Goal: Transaction & Acquisition: Purchase product/service

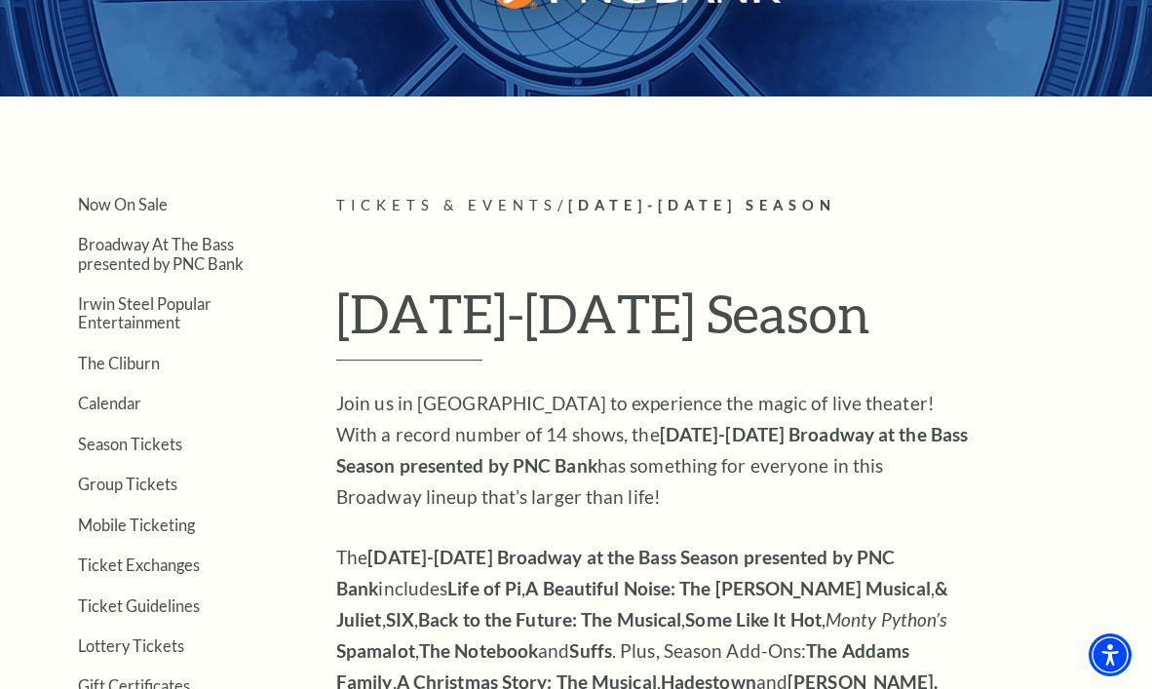
scroll to position [466, 0]
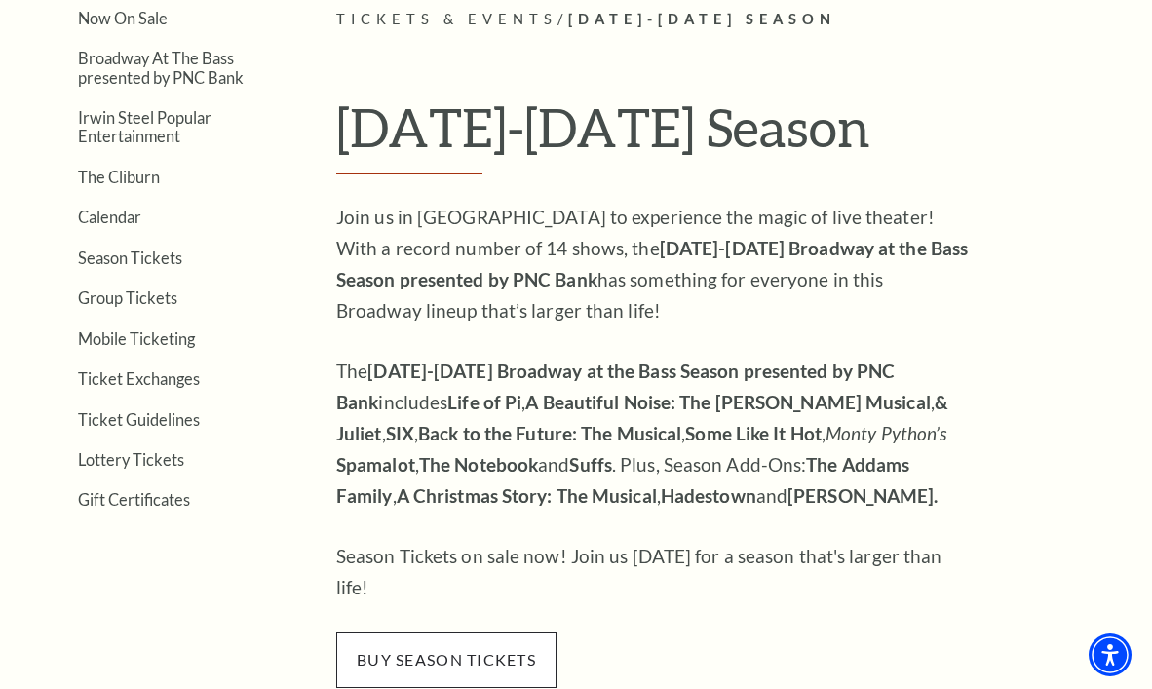
click at [462, 643] on span "buy season tickets" at bounding box center [446, 659] width 220 height 55
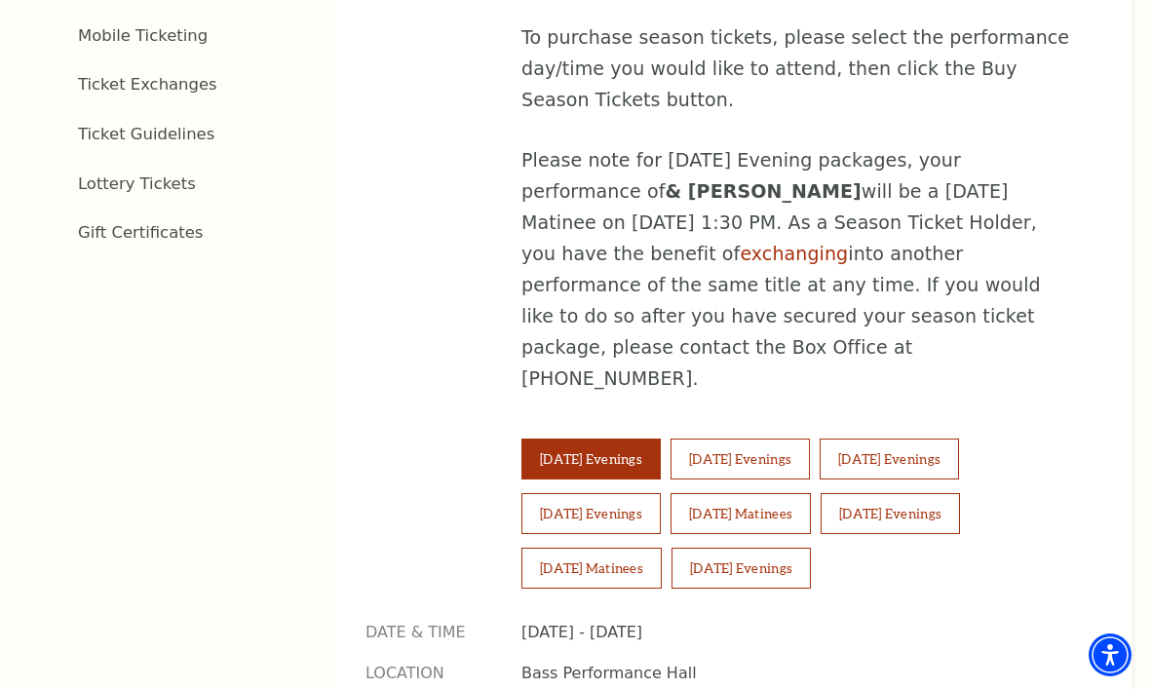
scroll to position [1191, 0]
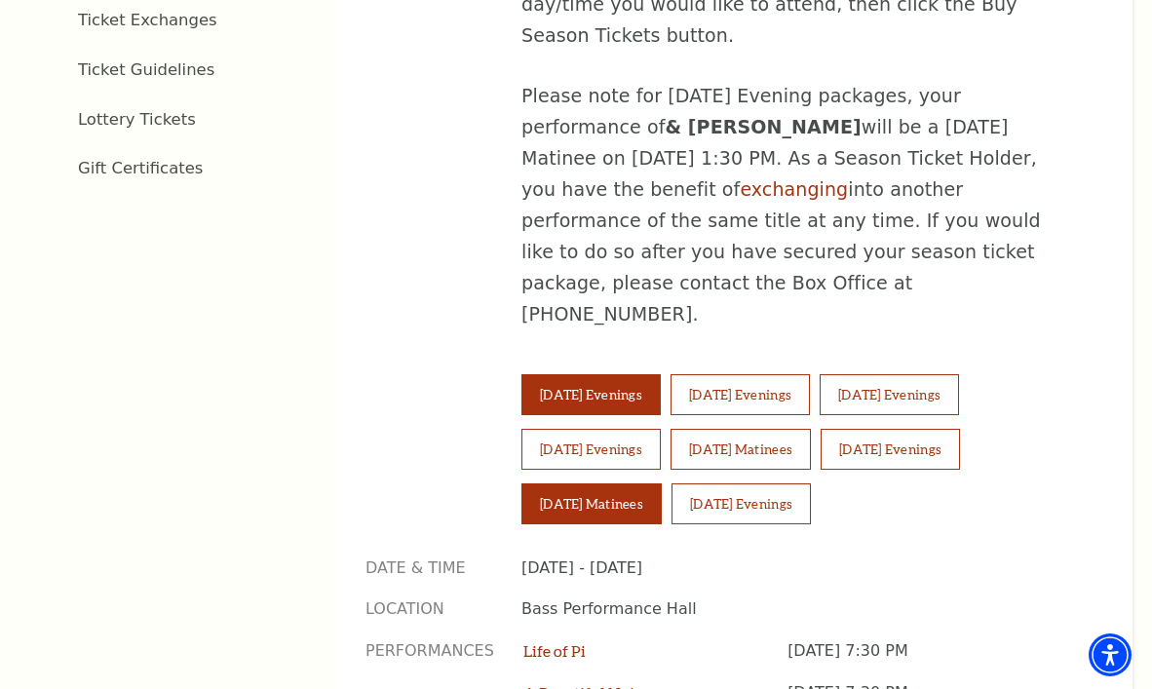
click at [582, 483] on button "Sunday Matinees" at bounding box center [591, 503] width 140 height 41
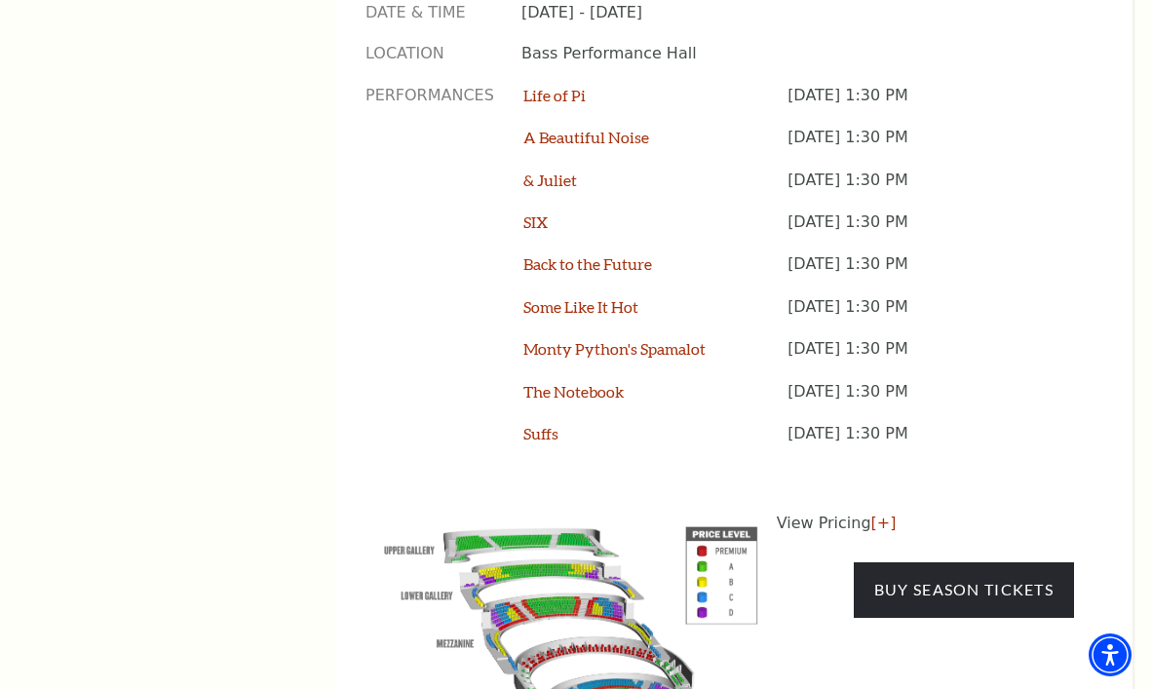
scroll to position [1768, 0]
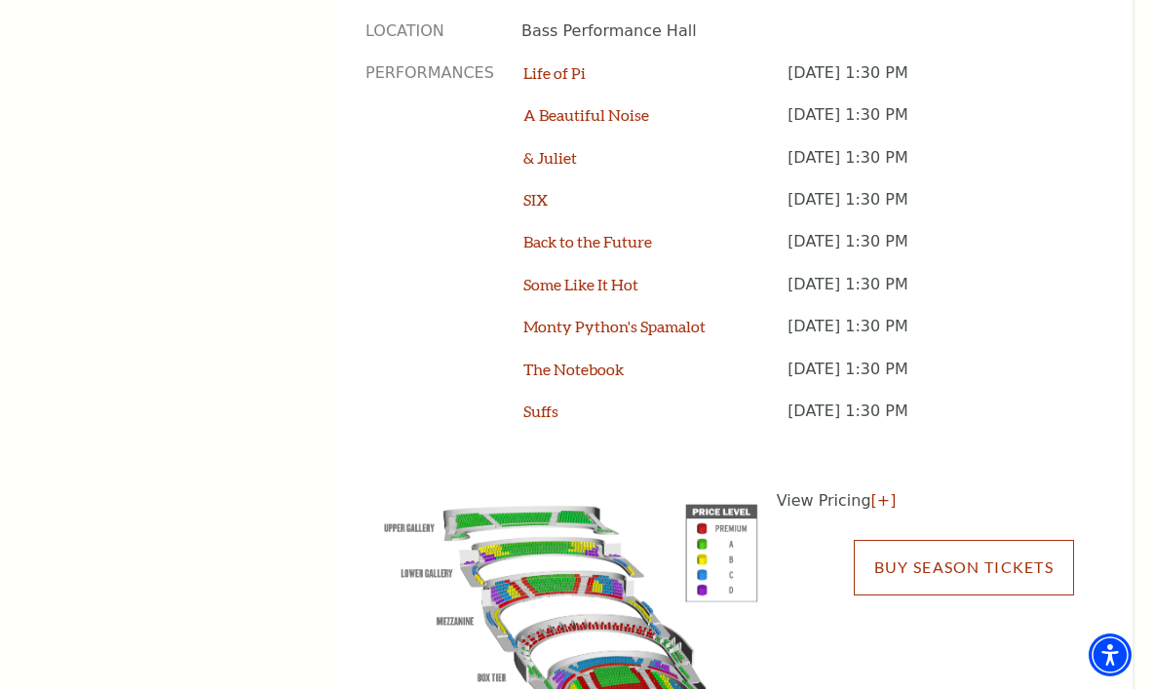
click at [922, 540] on link "Buy Season Tickets" at bounding box center [963, 567] width 220 height 55
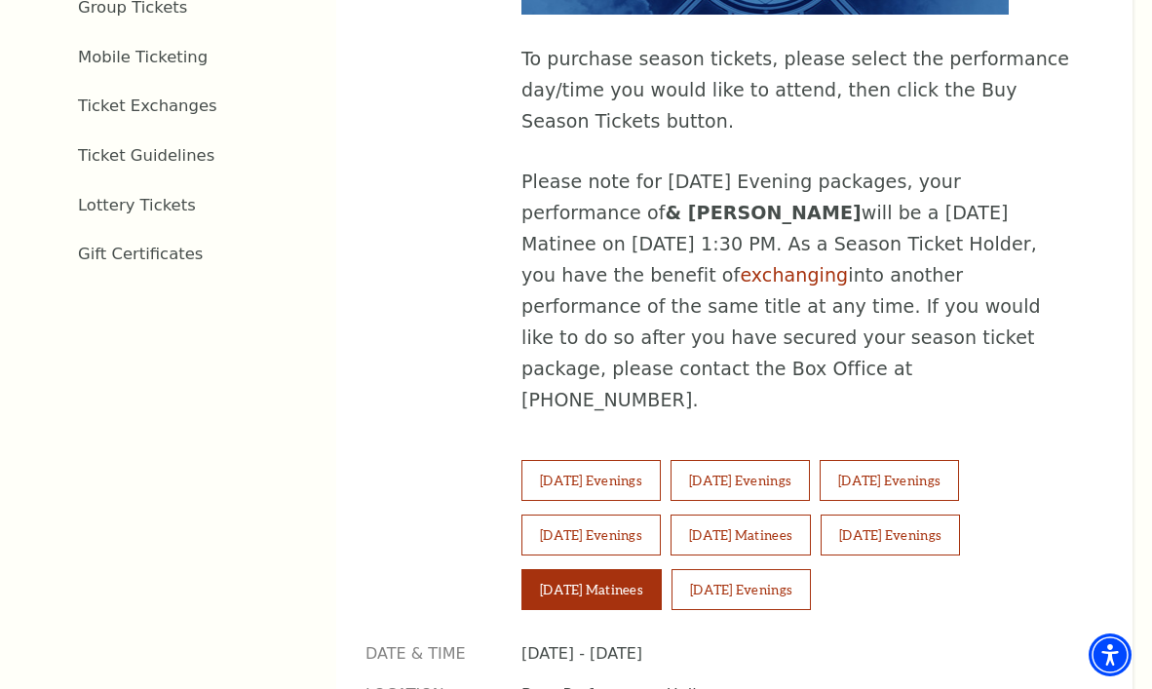
scroll to position [1137, 0]
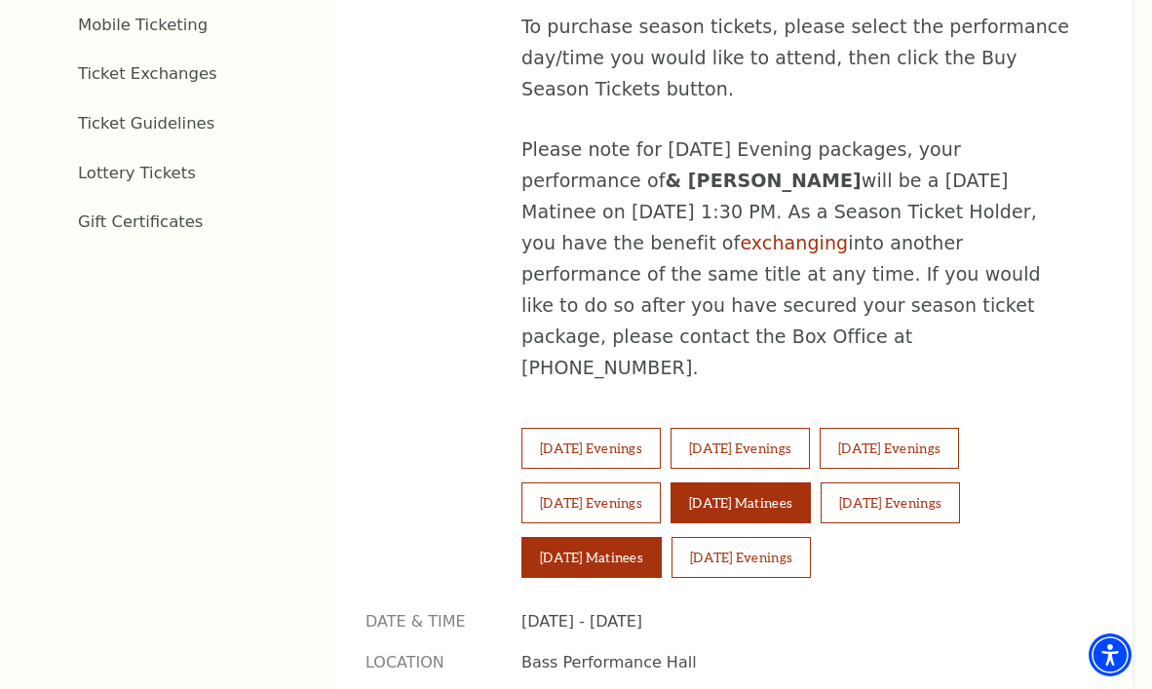
click at [723, 482] on button "Saturday Matinees" at bounding box center [740, 502] width 140 height 41
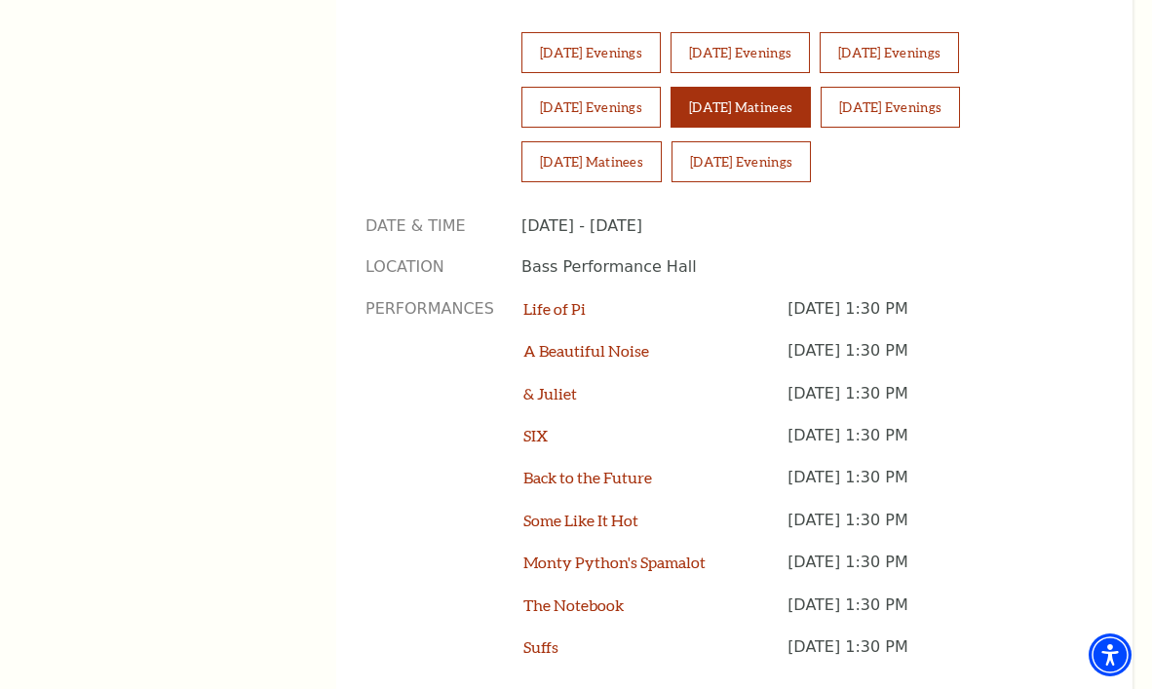
scroll to position [1580, 0]
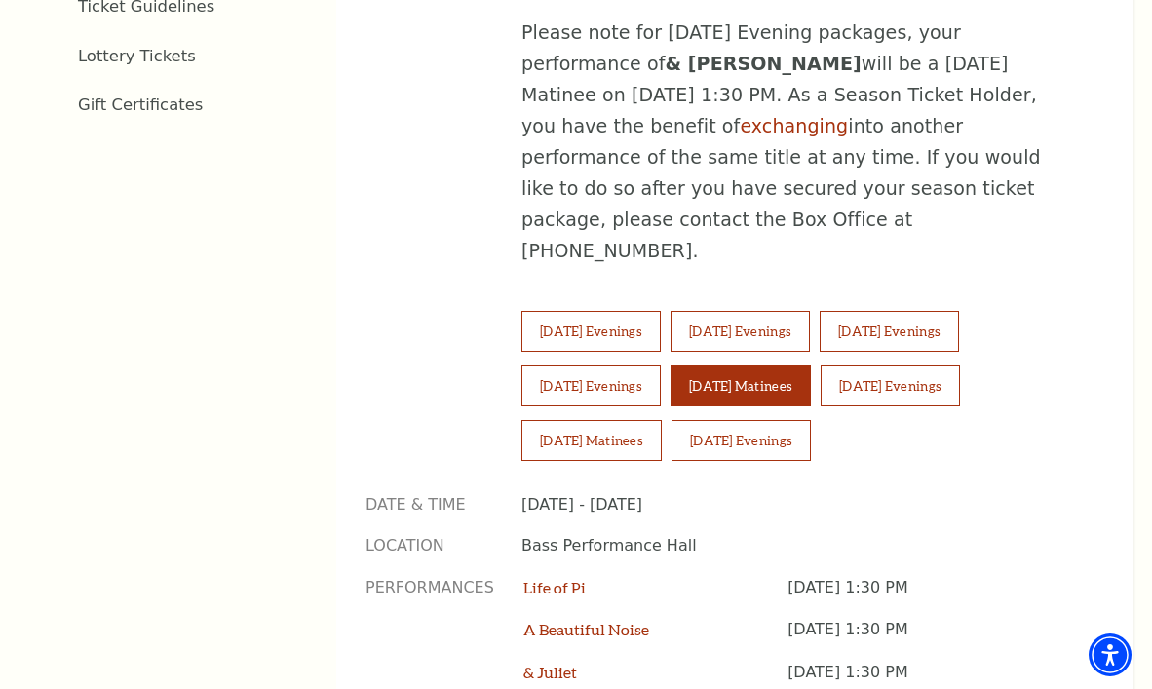
scroll to position [1216, 0]
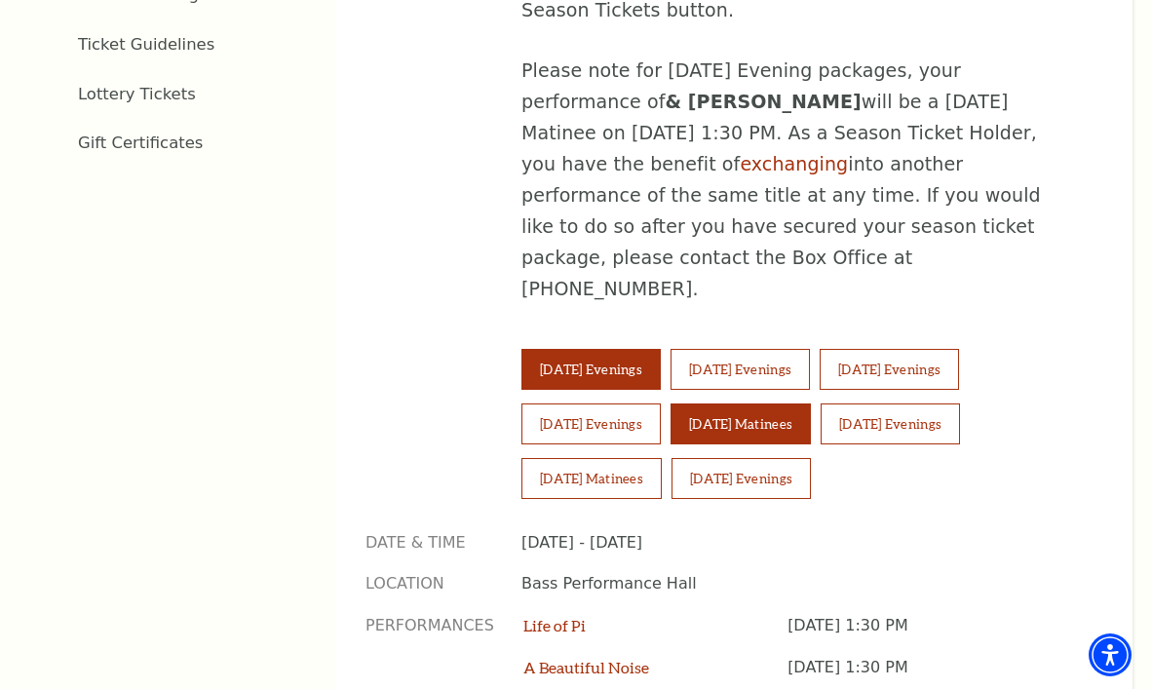
click at [591, 349] on button "Tuesday Evenings" at bounding box center [590, 369] width 139 height 41
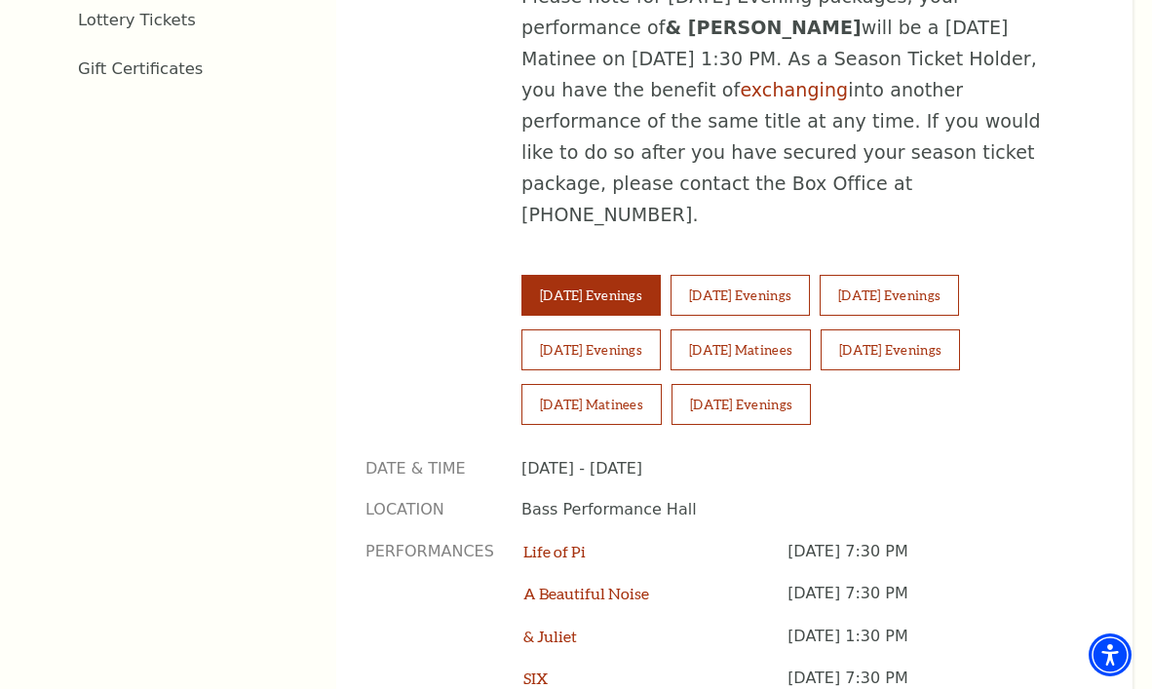
scroll to position [1275, 0]
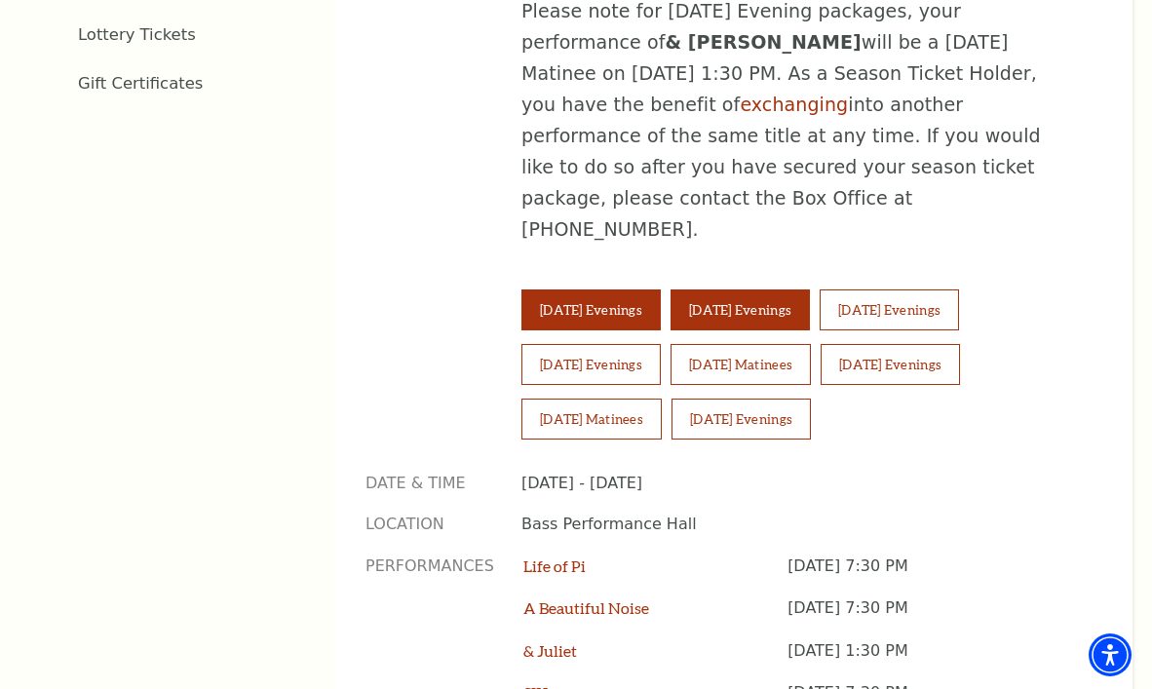
click at [745, 289] on button "Wednesday Evenings" at bounding box center [739, 309] width 139 height 41
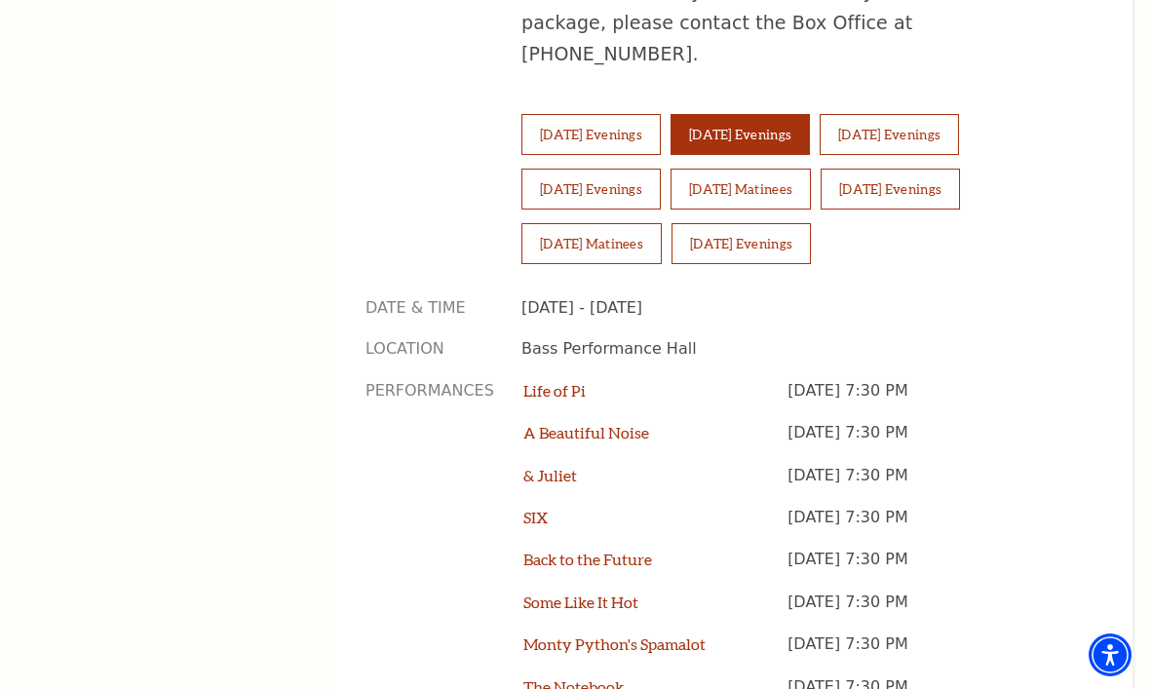
scroll to position [1387, 0]
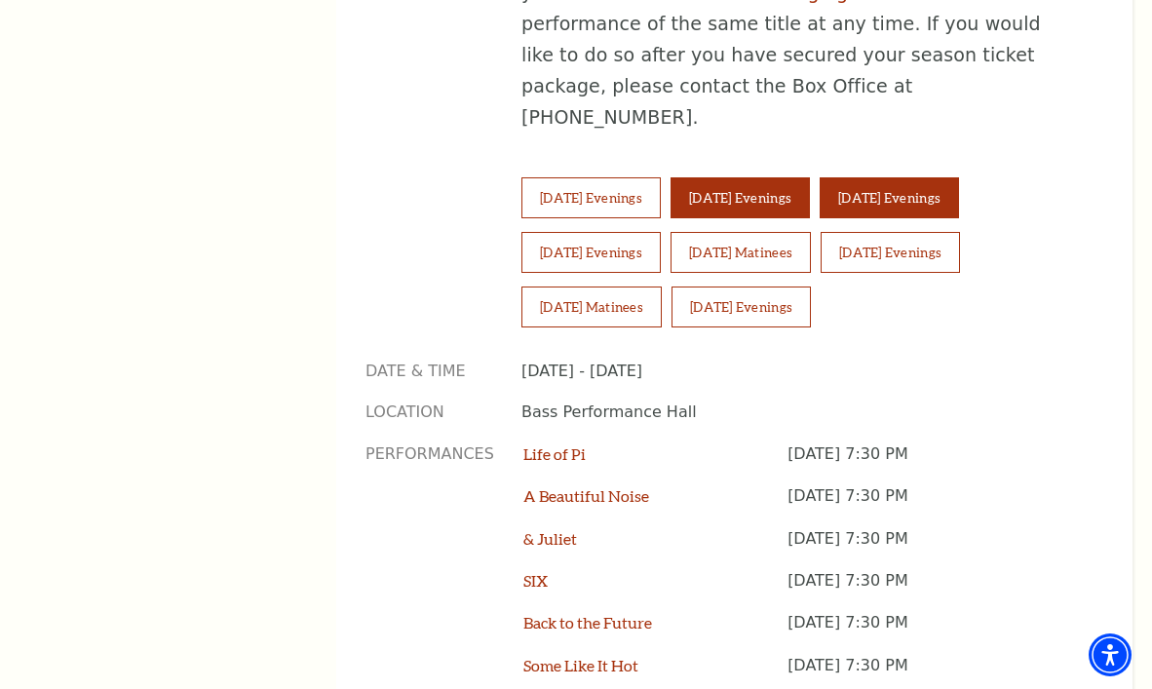
click at [947, 177] on button "Thursday Evenings" at bounding box center [888, 197] width 139 height 41
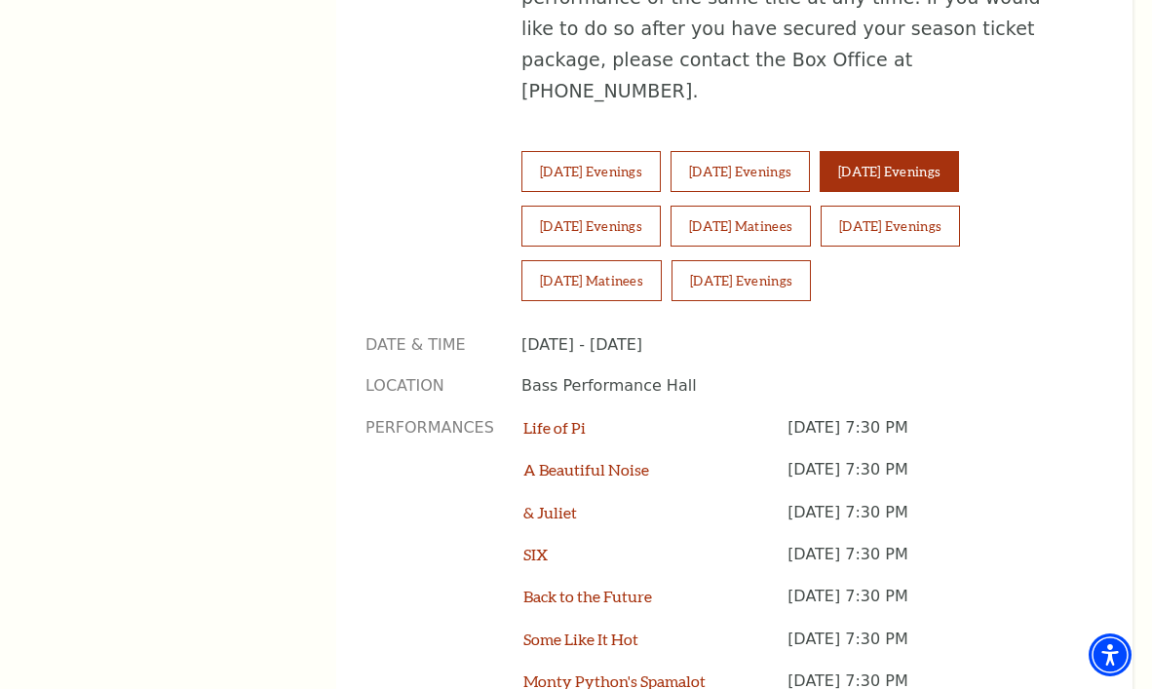
scroll to position [1365, 0]
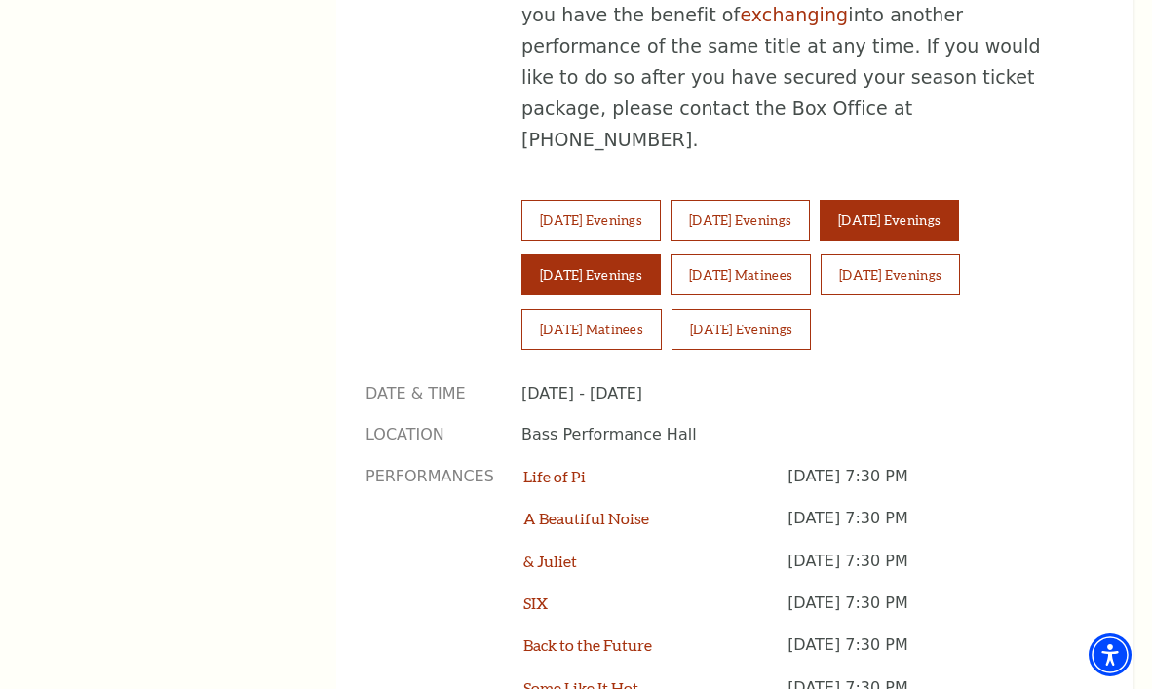
click at [578, 254] on button "Friday Evenings" at bounding box center [590, 274] width 139 height 41
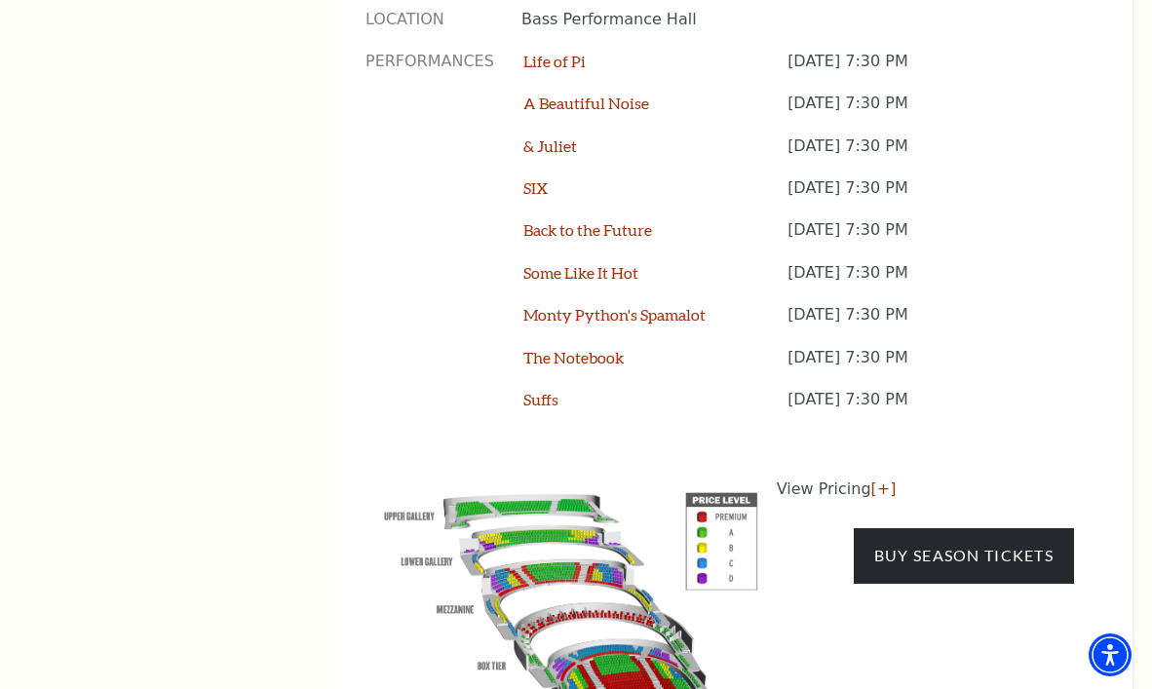
scroll to position [1834, 0]
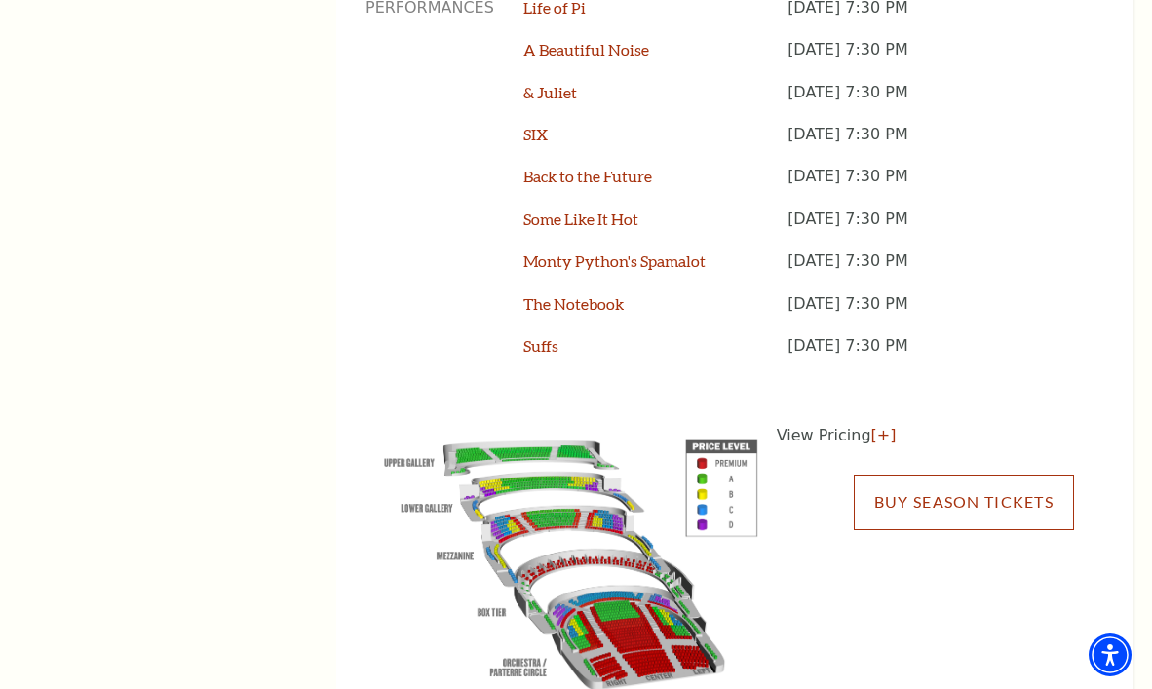
click at [945, 474] on link "Buy Season Tickets" at bounding box center [963, 501] width 220 height 55
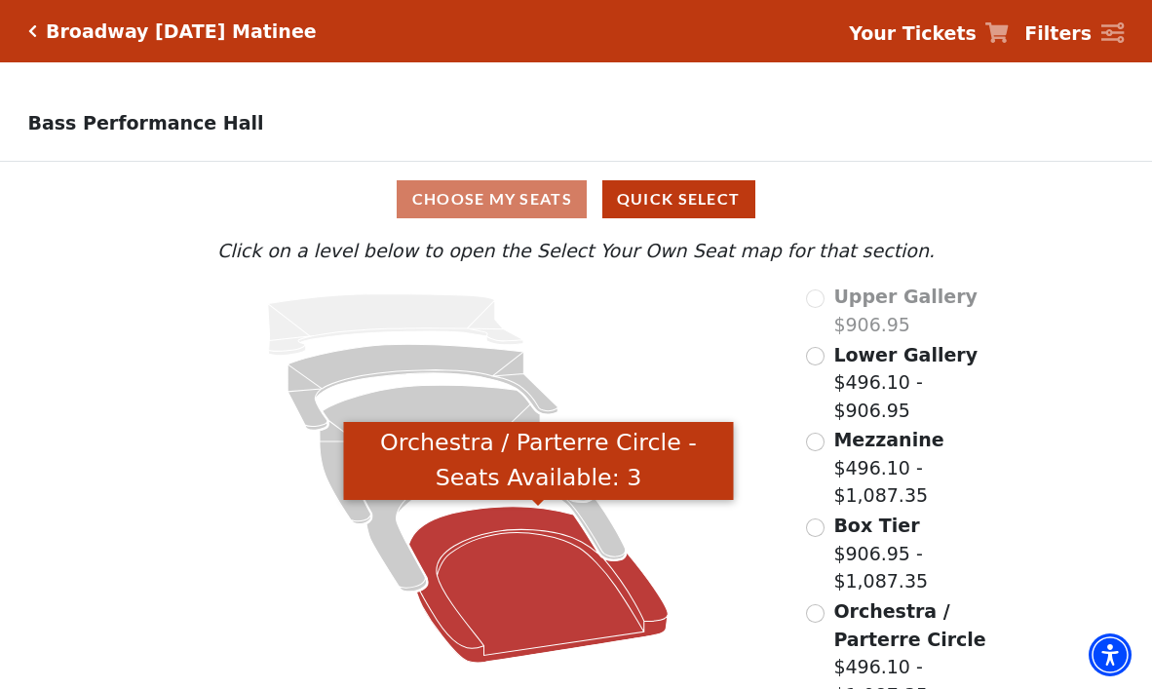
click at [524, 592] on icon "Orchestra / Parterre Circle - Seats Available: 3" at bounding box center [538, 585] width 259 height 156
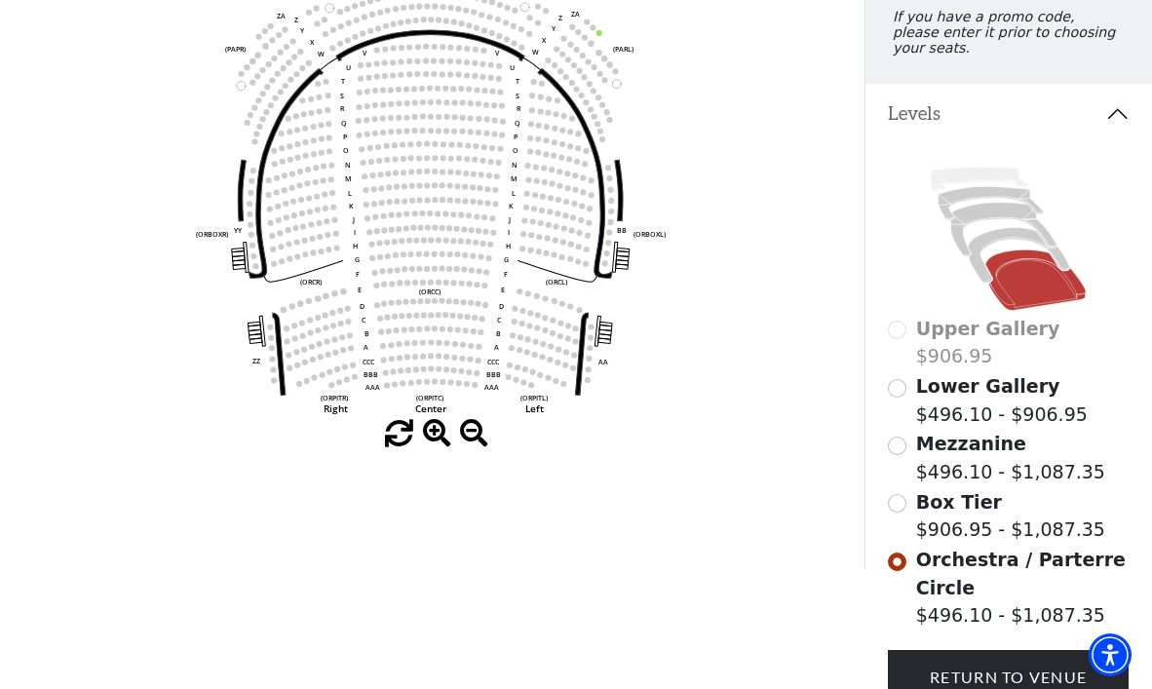
scroll to position [315, 0]
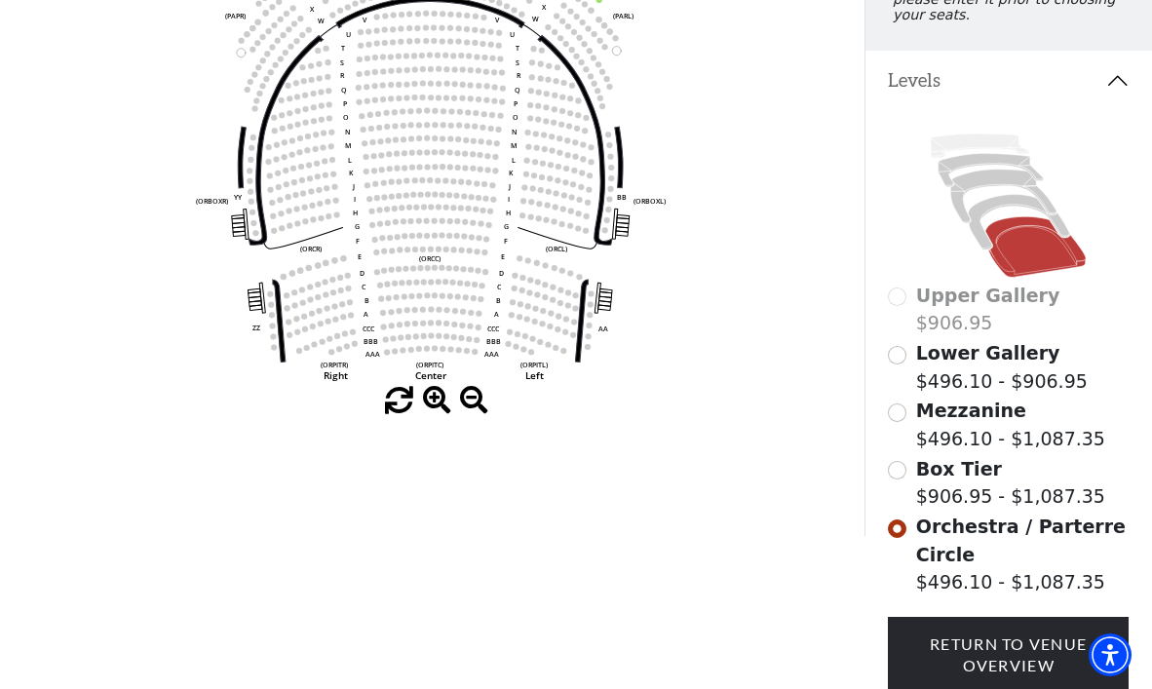
click at [435, 393] on span at bounding box center [437, 401] width 28 height 28
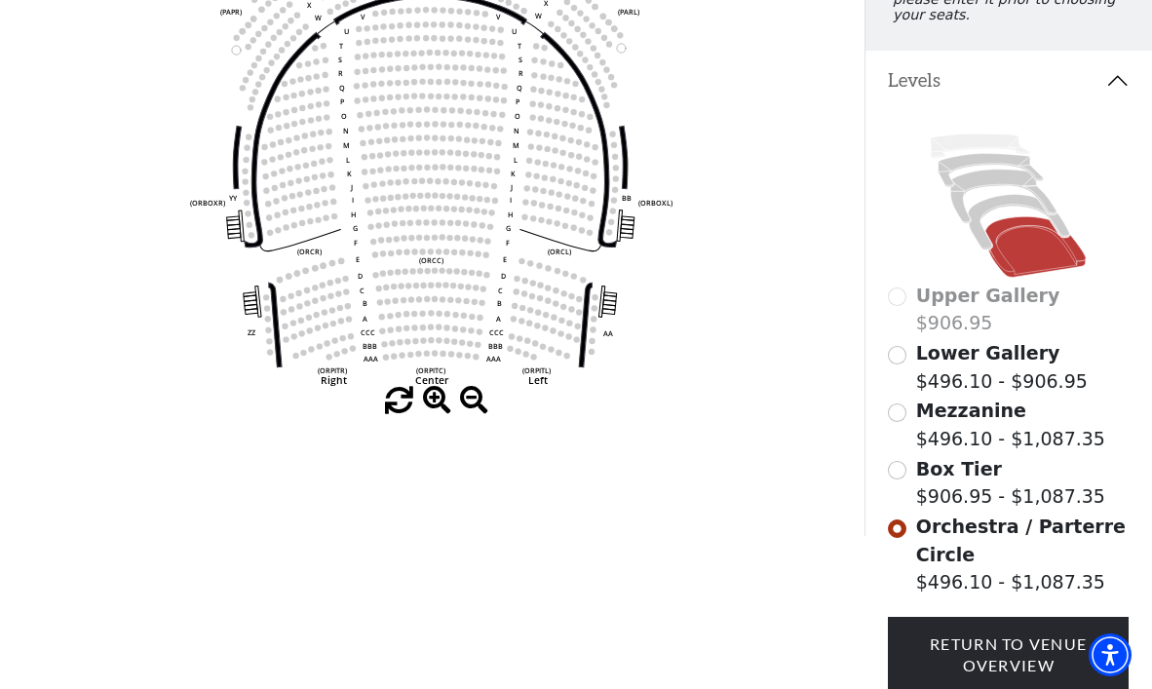
click at [434, 393] on span at bounding box center [437, 401] width 28 height 28
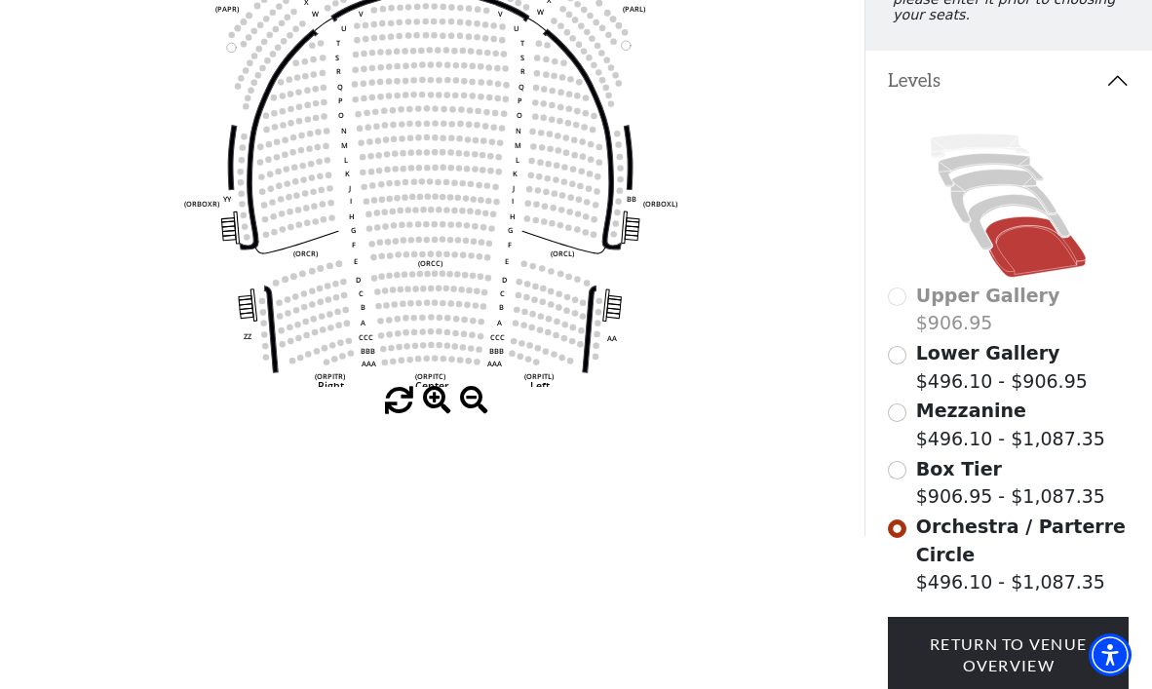
click at [434, 393] on span at bounding box center [437, 401] width 28 height 28
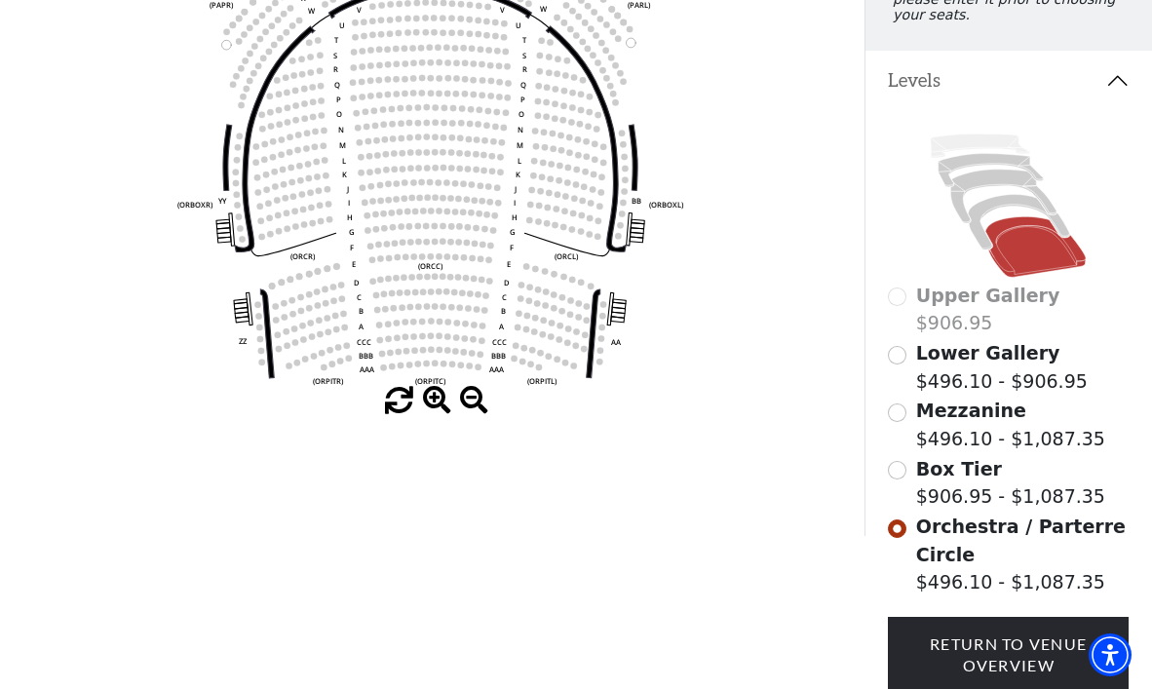
click at [434, 393] on span at bounding box center [437, 401] width 28 height 28
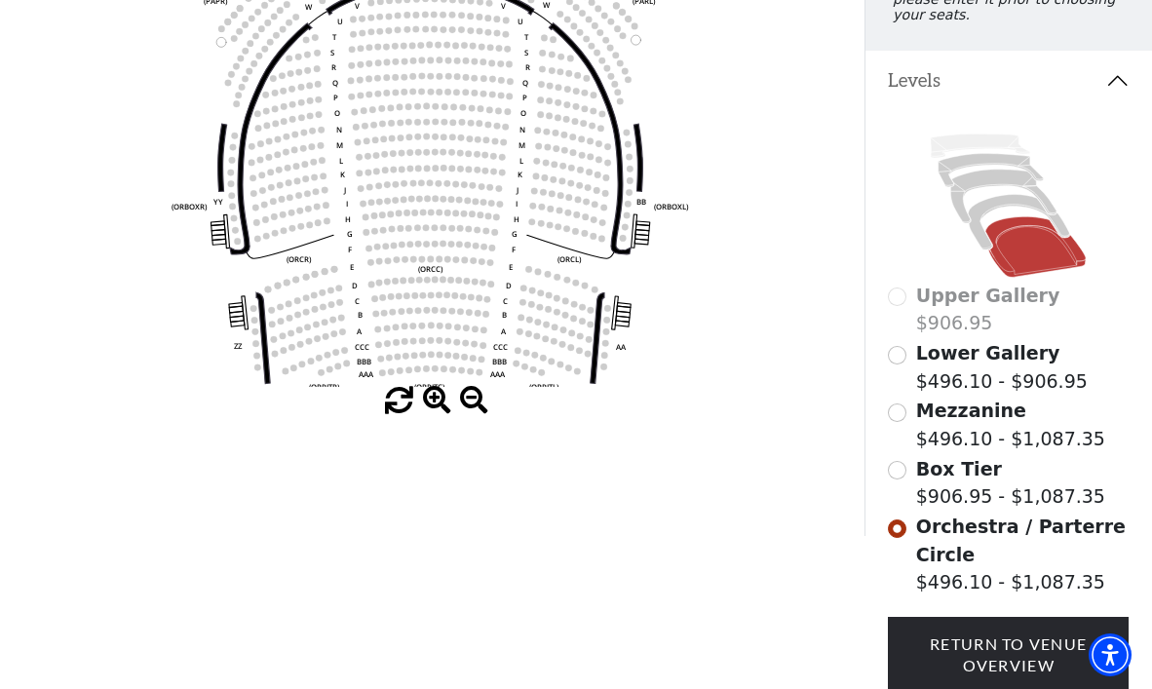
click at [434, 393] on span at bounding box center [437, 401] width 28 height 28
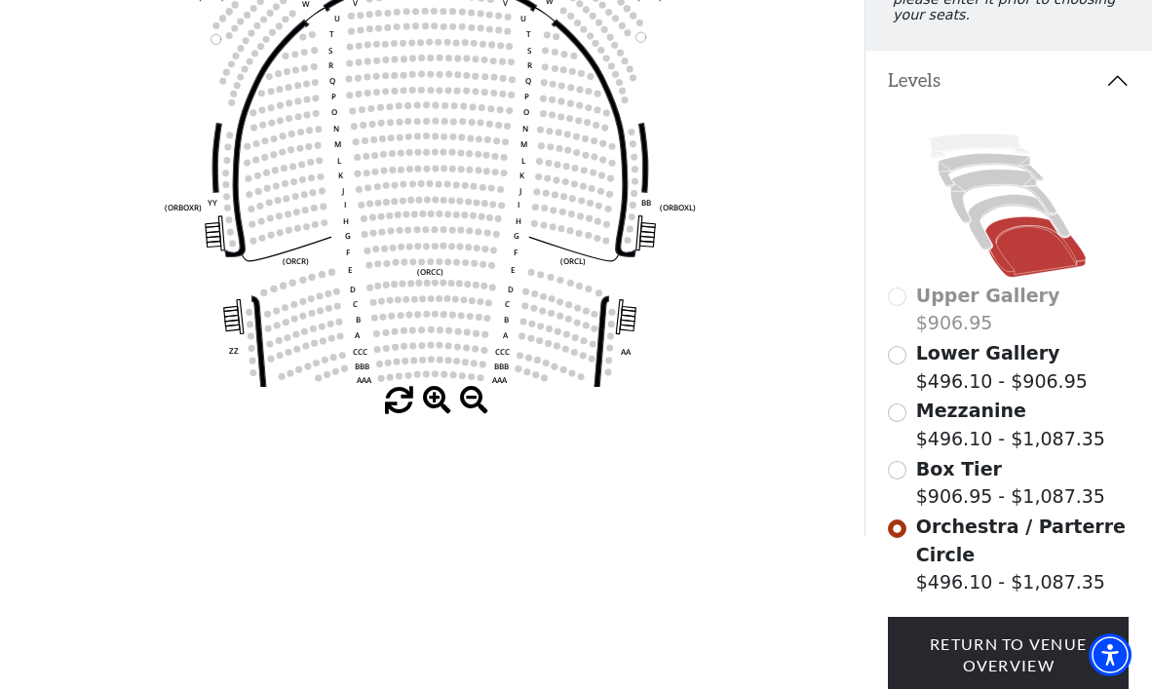
click at [434, 393] on span at bounding box center [437, 401] width 28 height 28
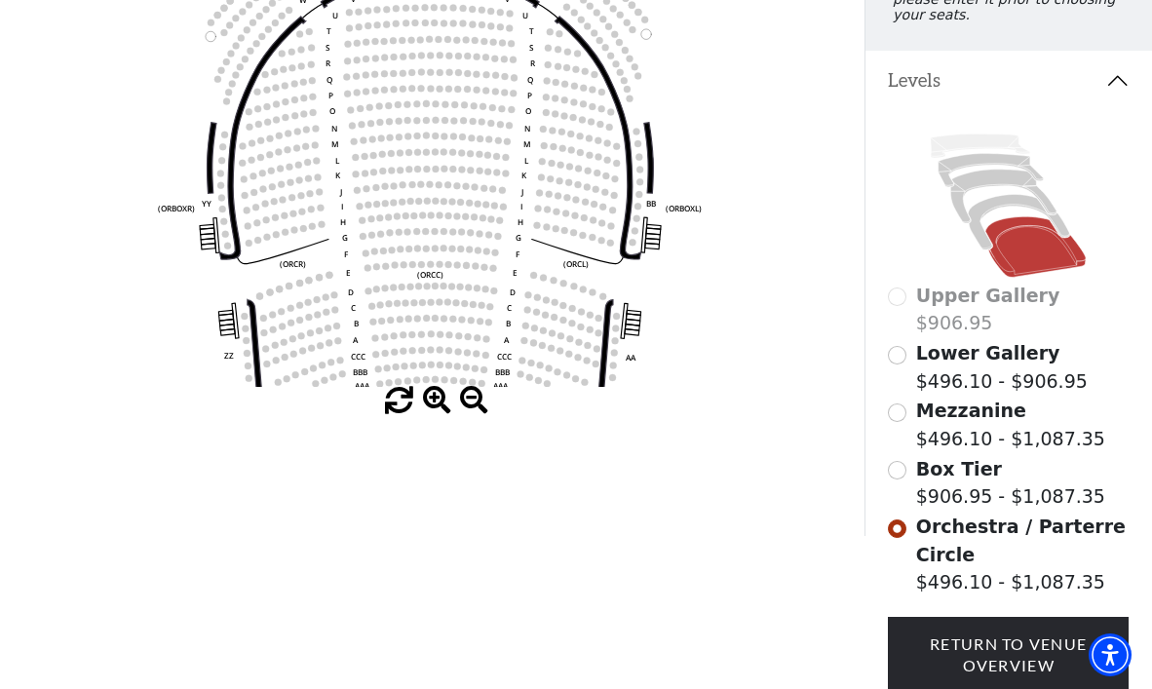
click at [414, 302] on circle at bounding box center [414, 302] width 7 height 7
click at [899, 472] on input "Box Tier$906.95 - $1,087.35\a" at bounding box center [897, 470] width 19 height 19
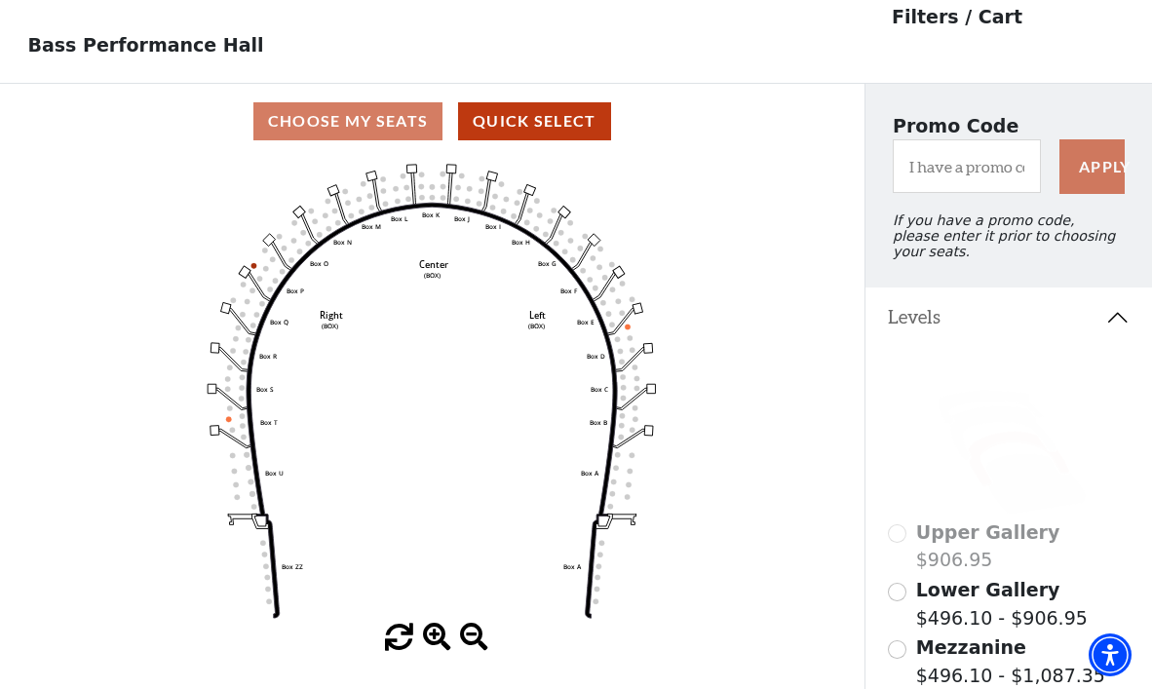
scroll to position [90, 0]
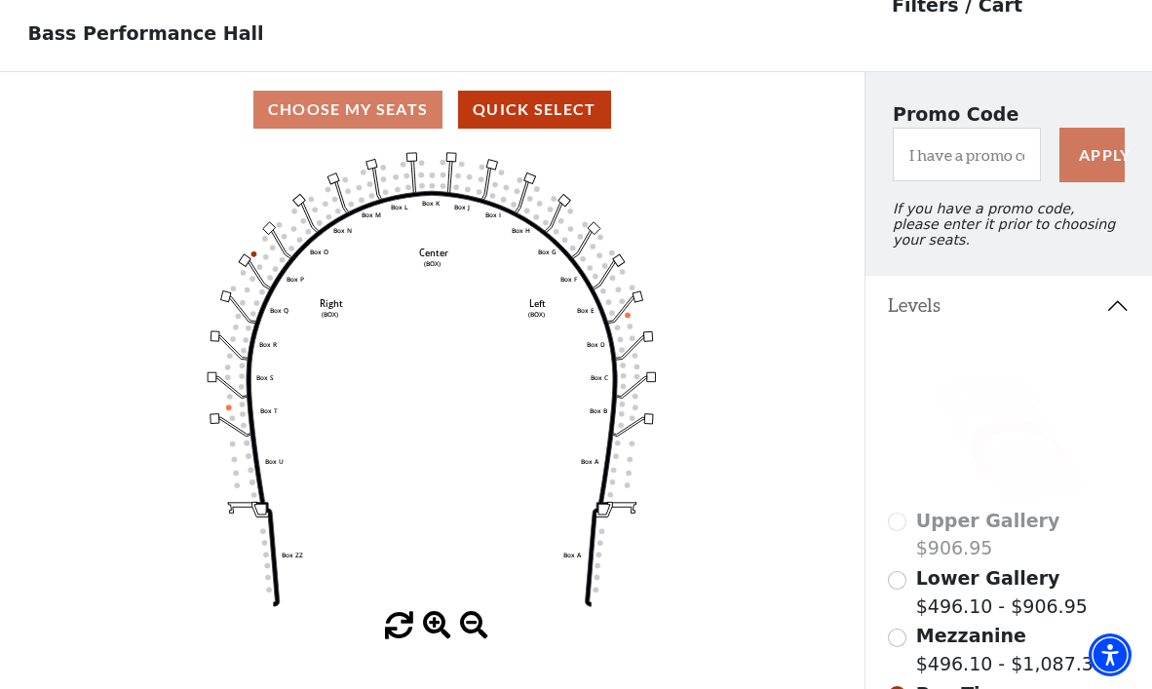
click at [389, 99] on div "Choose My Seats Quick Select" at bounding box center [432, 110] width 864 height 38
click at [333, 114] on div "Choose My Seats Quick Select" at bounding box center [432, 110] width 864 height 38
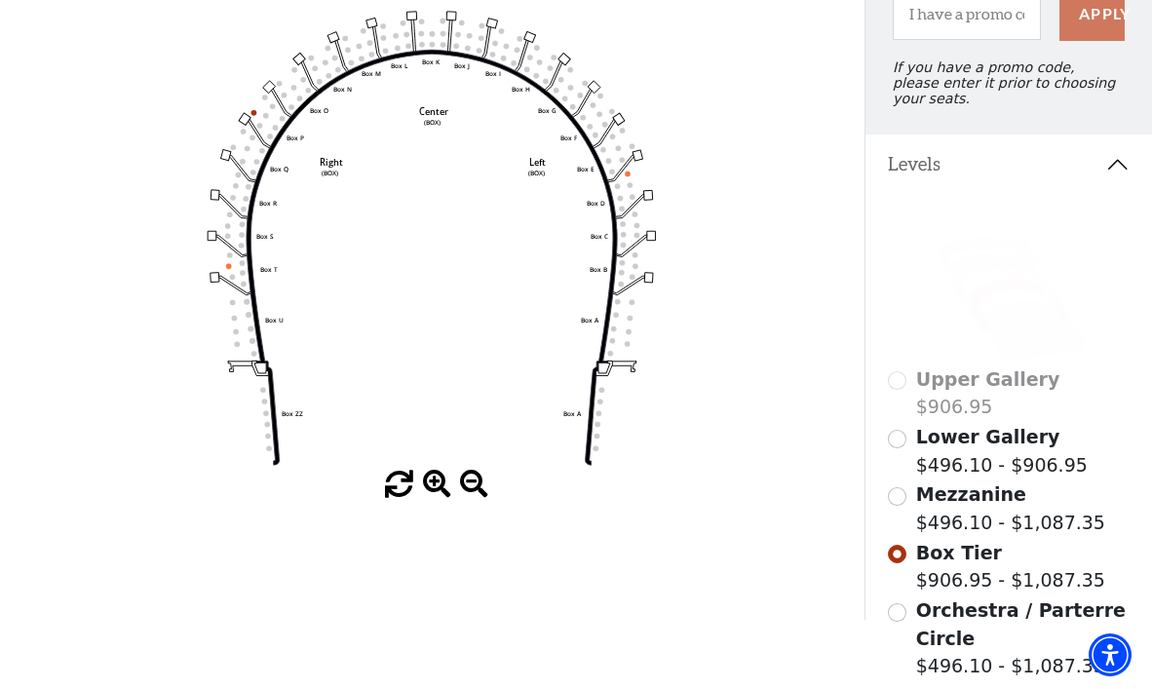
scroll to position [240, 0]
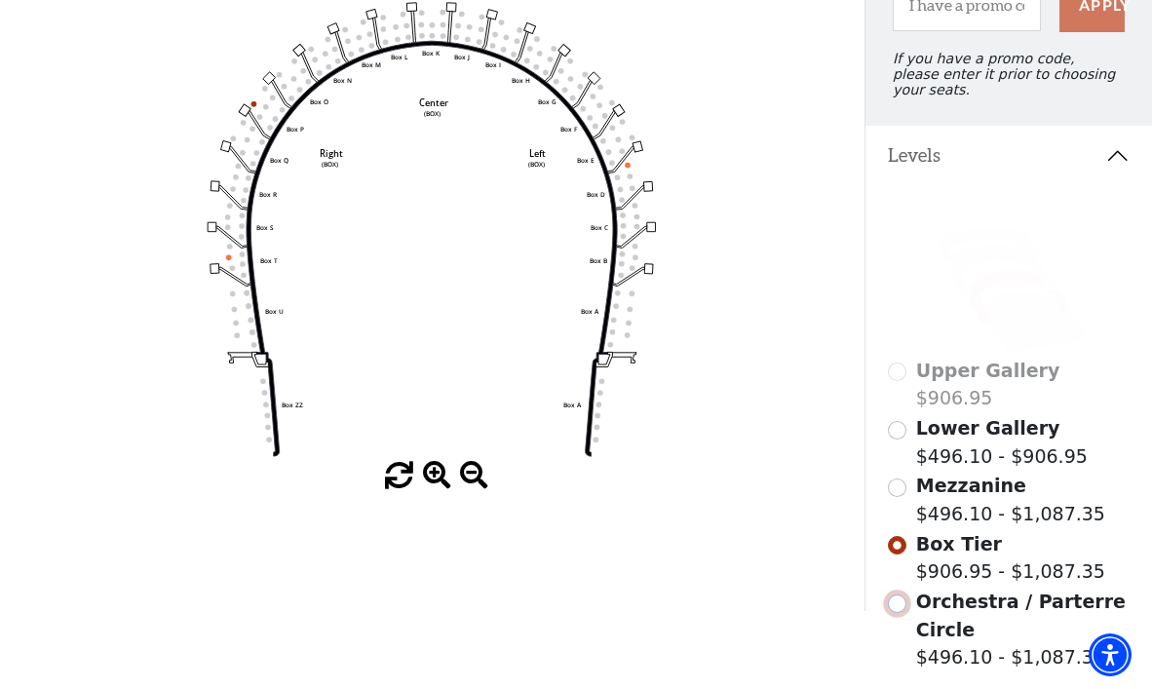
click at [898, 605] on input "Orchestra / Parterre Circle$496.10 - $1,087.35\a" at bounding box center [897, 603] width 19 height 19
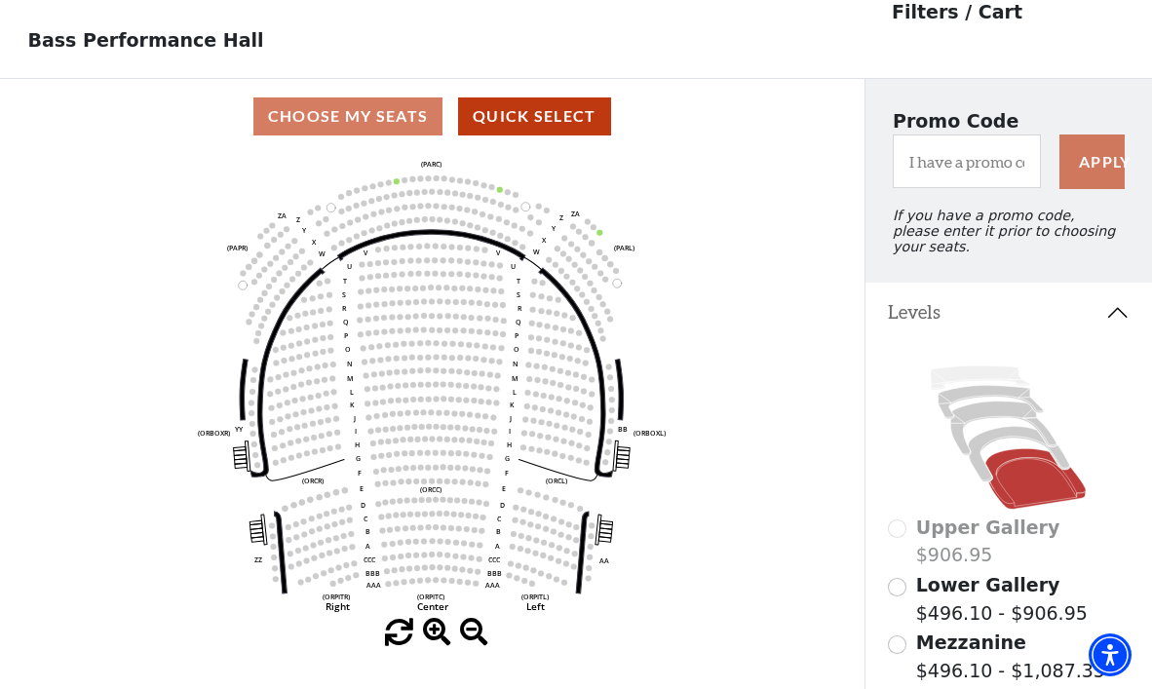
scroll to position [90, 0]
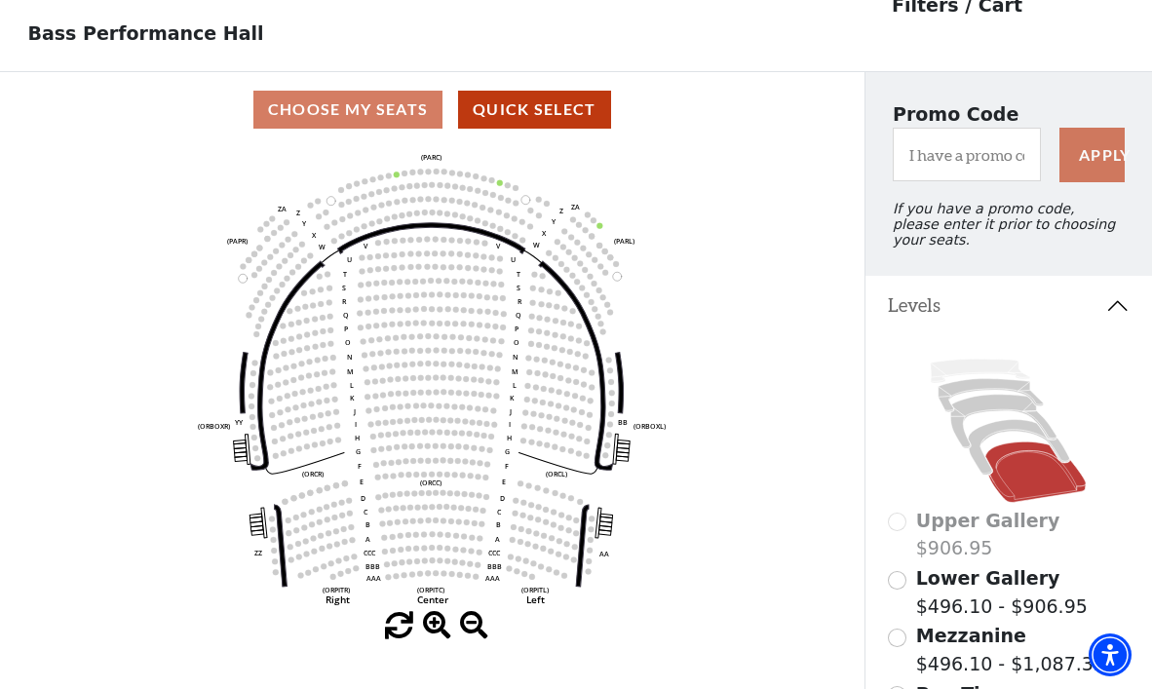
click at [354, 111] on div "Choose My Seats Quick Select" at bounding box center [432, 110] width 864 height 38
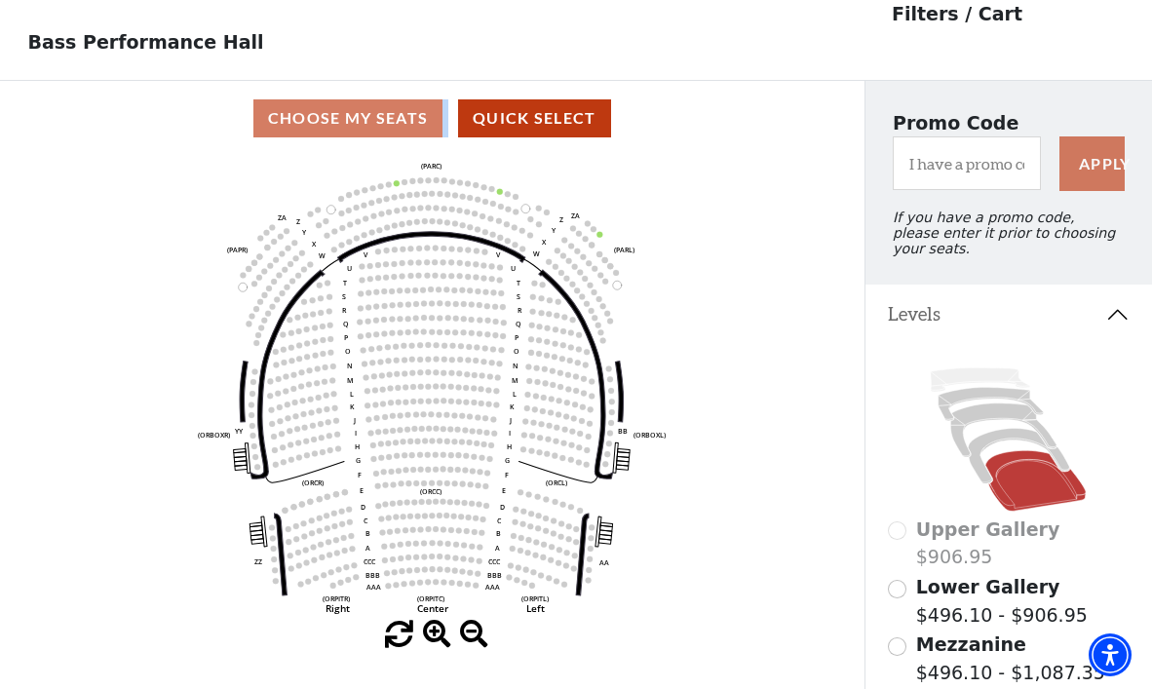
scroll to position [0, 0]
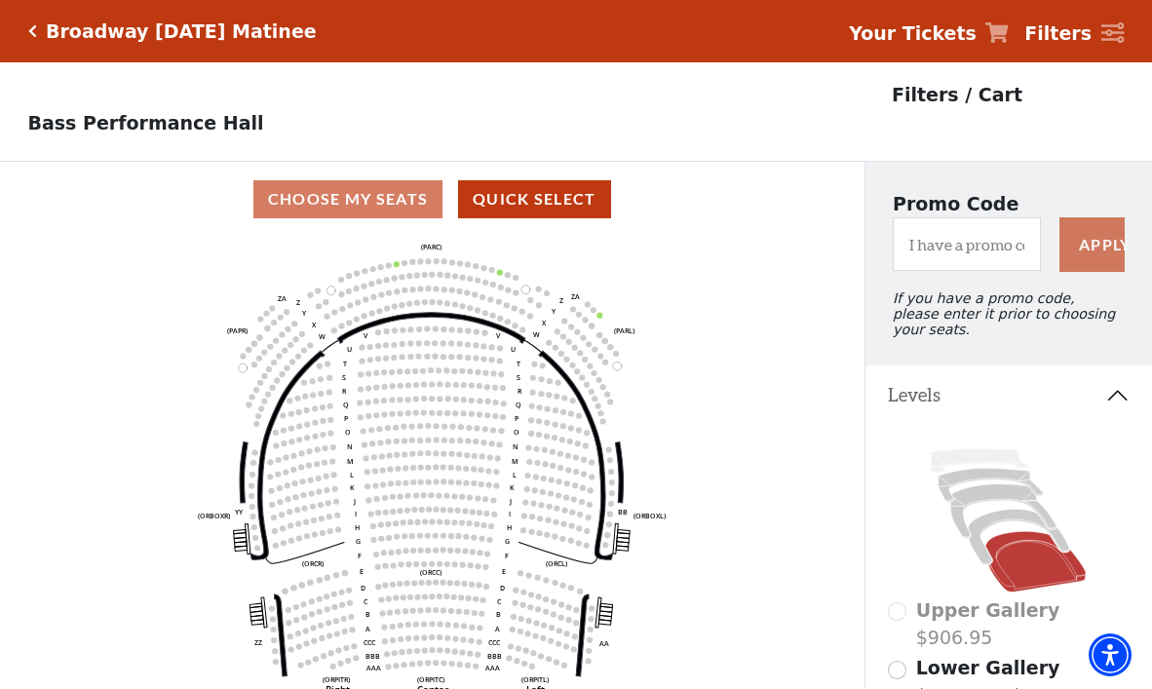
click at [899, 611] on div "Upper Gallery $906.95" at bounding box center [1008, 624] width 241 height 56
click at [897, 614] on div "Upper Gallery $906.95" at bounding box center [1008, 624] width 241 height 56
click at [898, 613] on div "Upper Gallery $906.95" at bounding box center [1008, 624] width 241 height 56
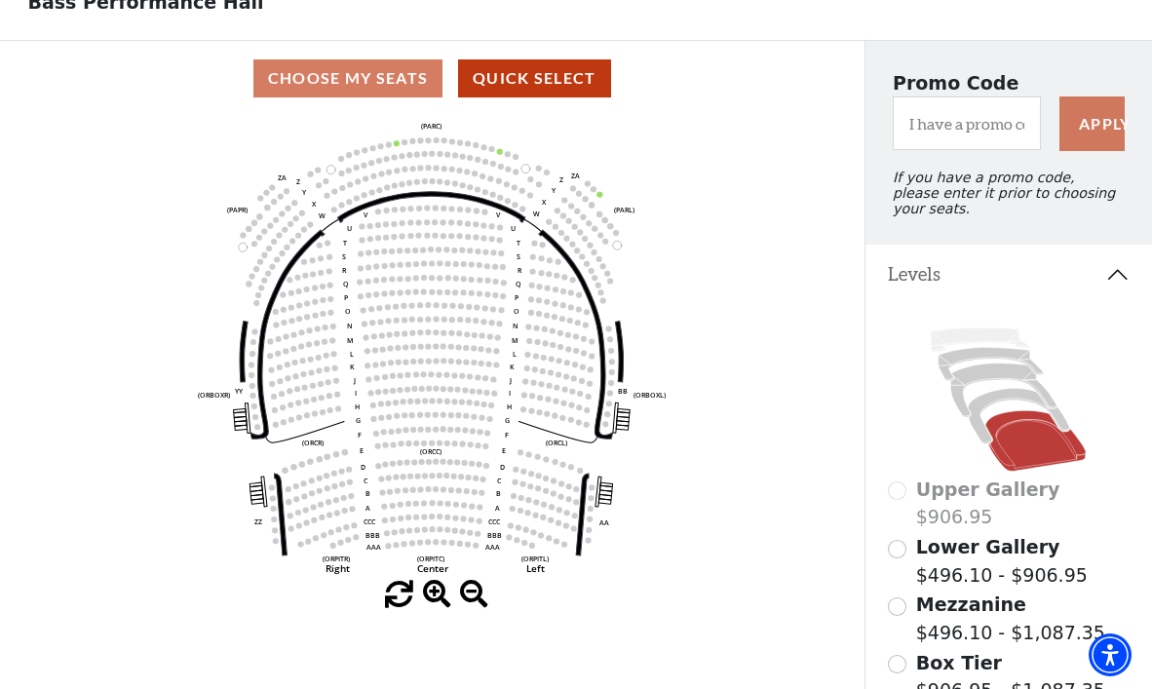
scroll to position [214, 0]
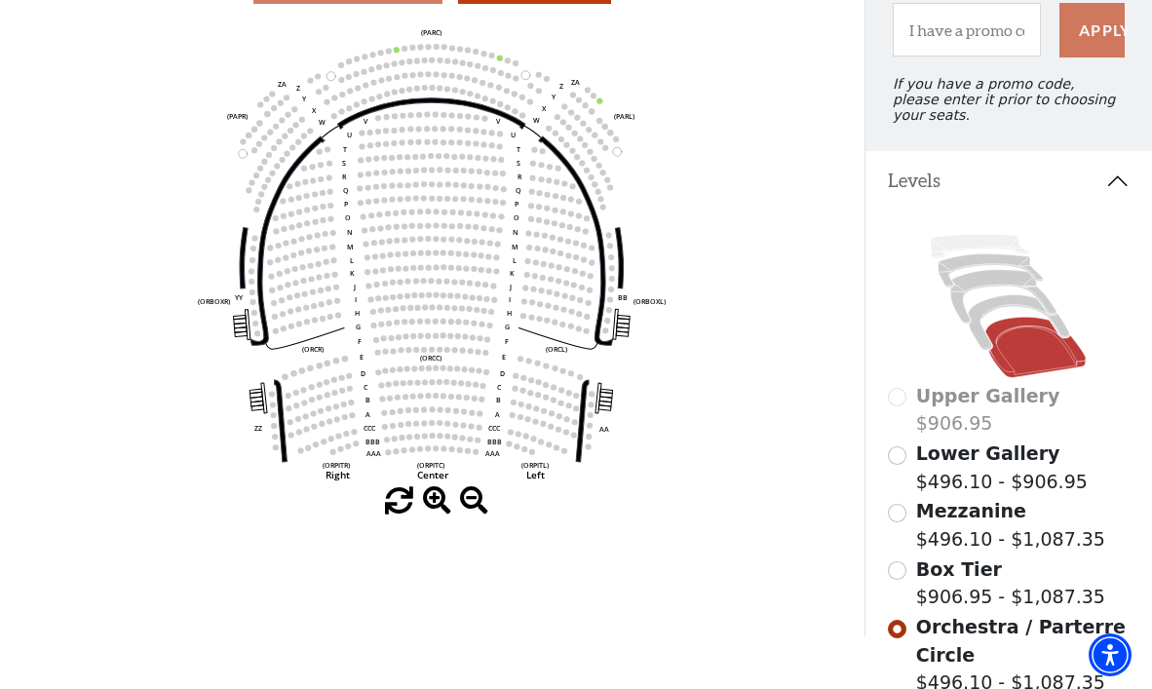
click at [898, 400] on div "Upper Gallery $906.95" at bounding box center [1008, 410] width 241 height 56
click at [896, 456] on input "Lower Gallery$496.10 - $906.95\a" at bounding box center [897, 455] width 19 height 19
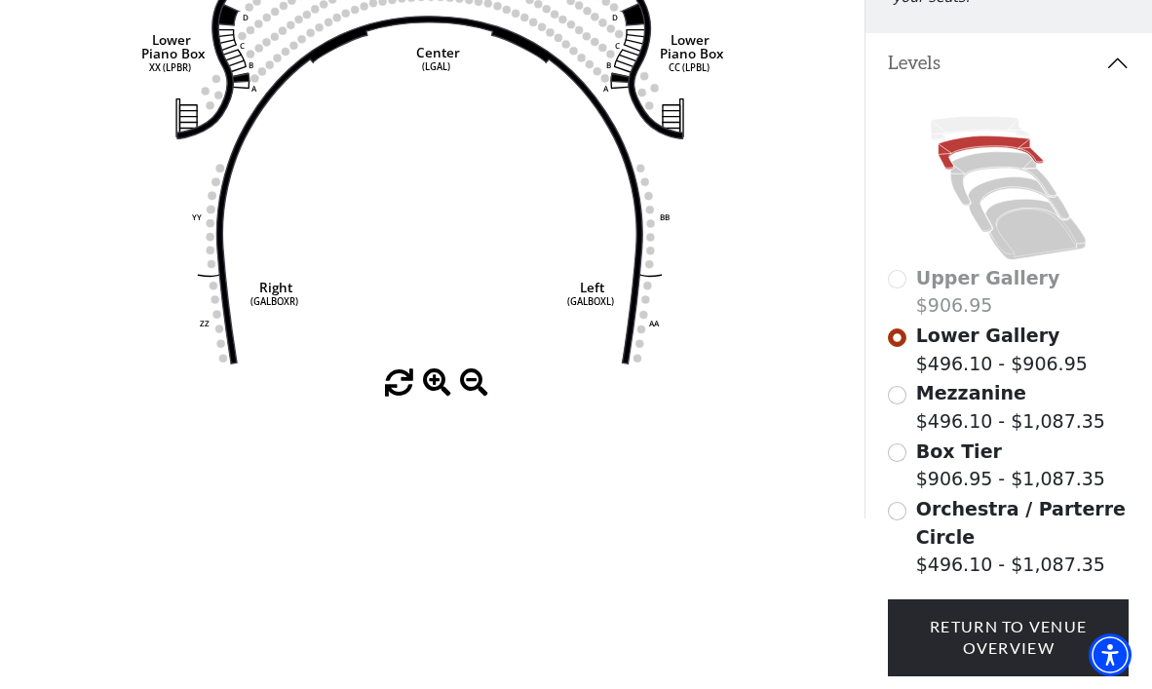
scroll to position [0, 0]
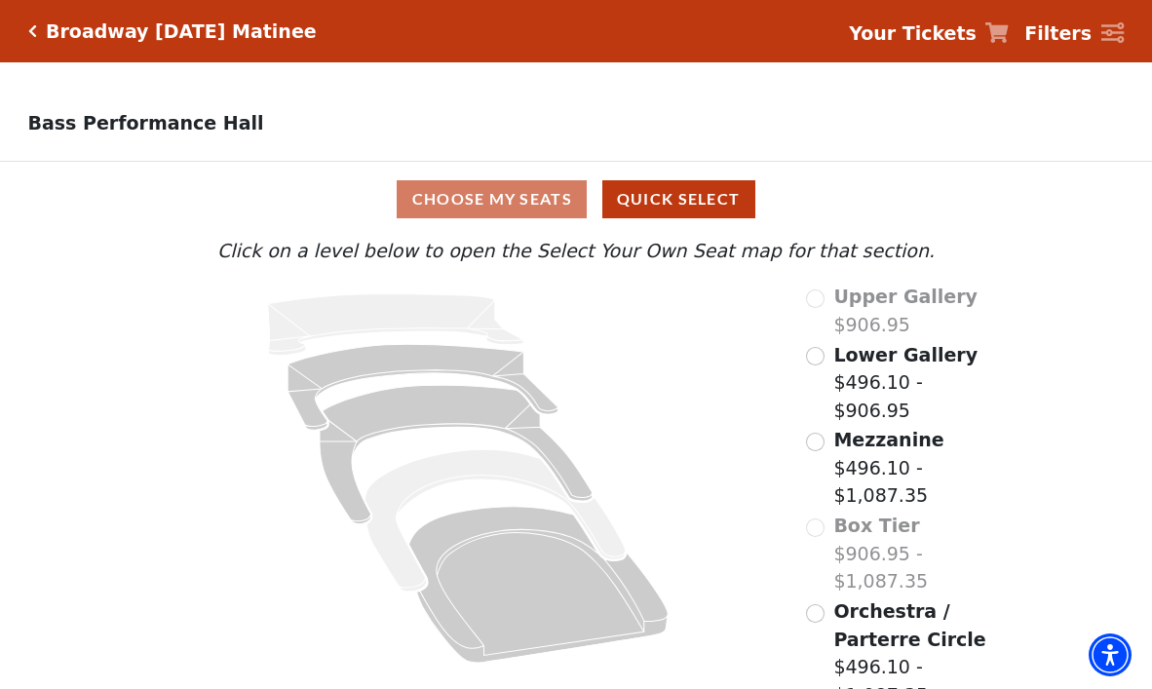
click at [823, 597] on div "Orchestra / Parterre Circle $496.10 - $1,087.35" at bounding box center [900, 652] width 188 height 111
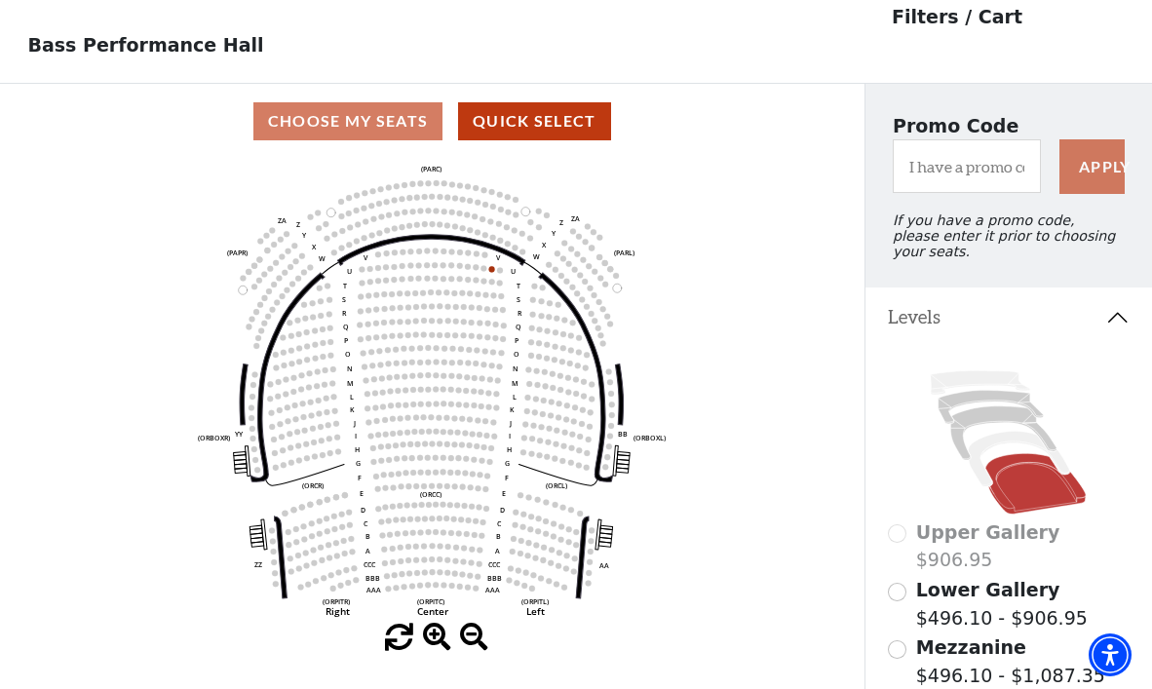
scroll to position [90, 0]
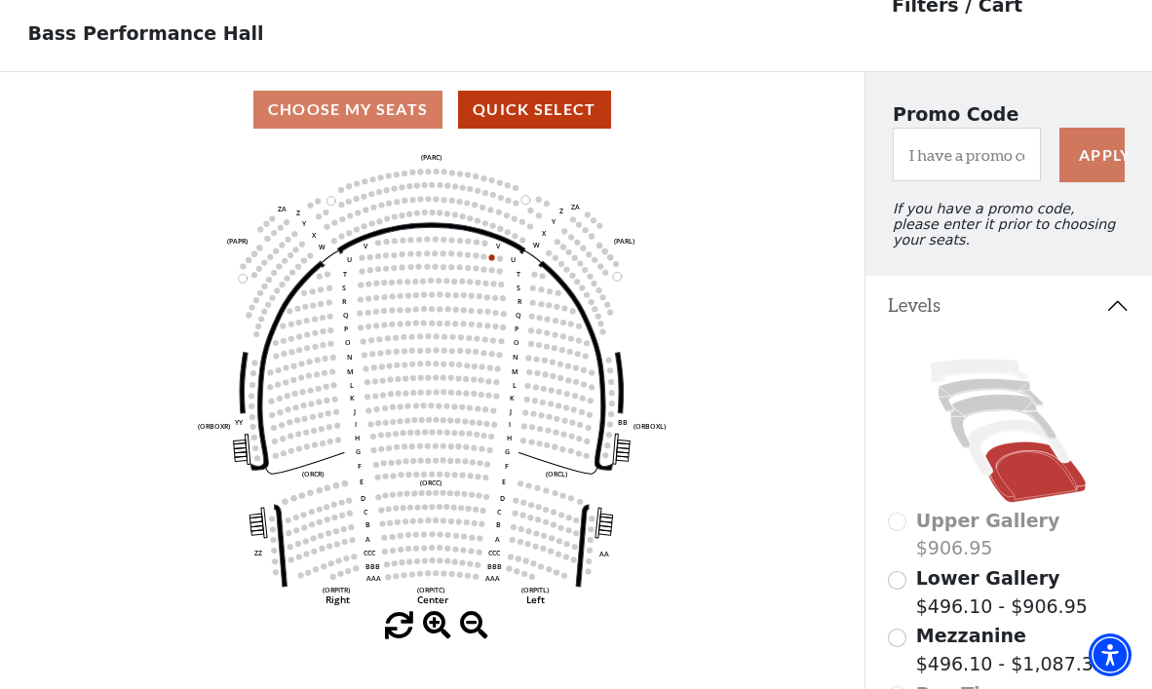
click at [453, 487] on icon "Left (ORPITL) Right (ORPITR) Center (ORPITC) ZZ AA YY BB ZA ZA (ORCL) (ORCR) (O…" at bounding box center [431, 379] width 777 height 465
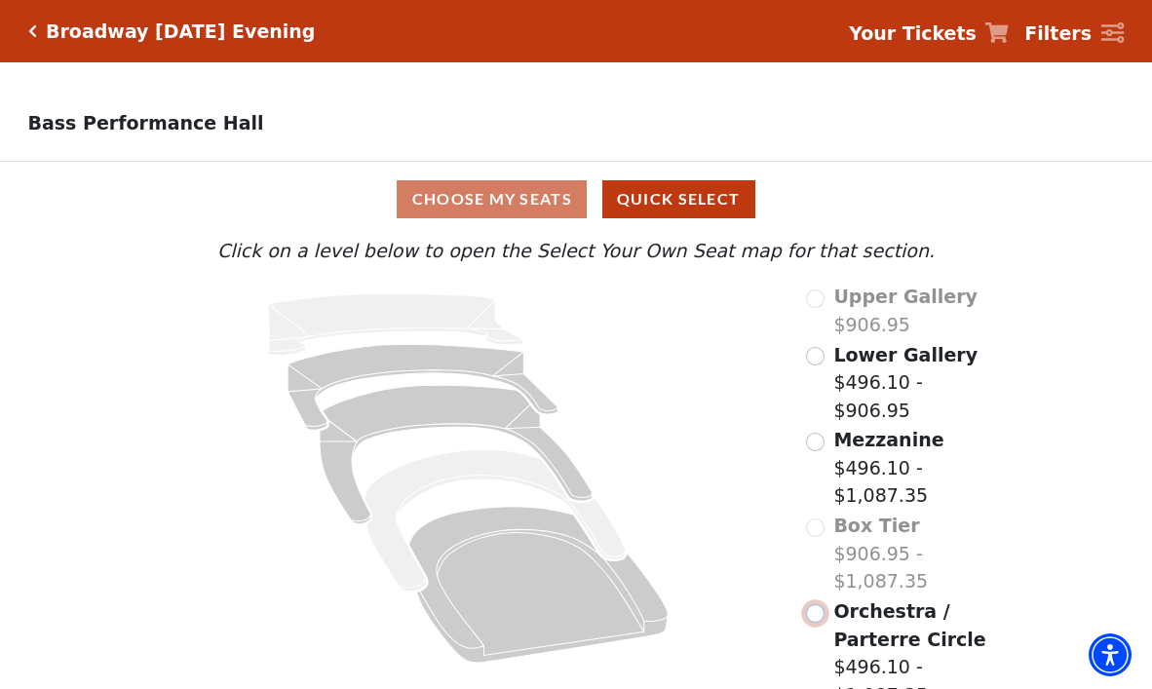
click at [814, 604] on input "Orchestra / Parterre Circle$496.10 - $1,087.35\a" at bounding box center [815, 613] width 19 height 19
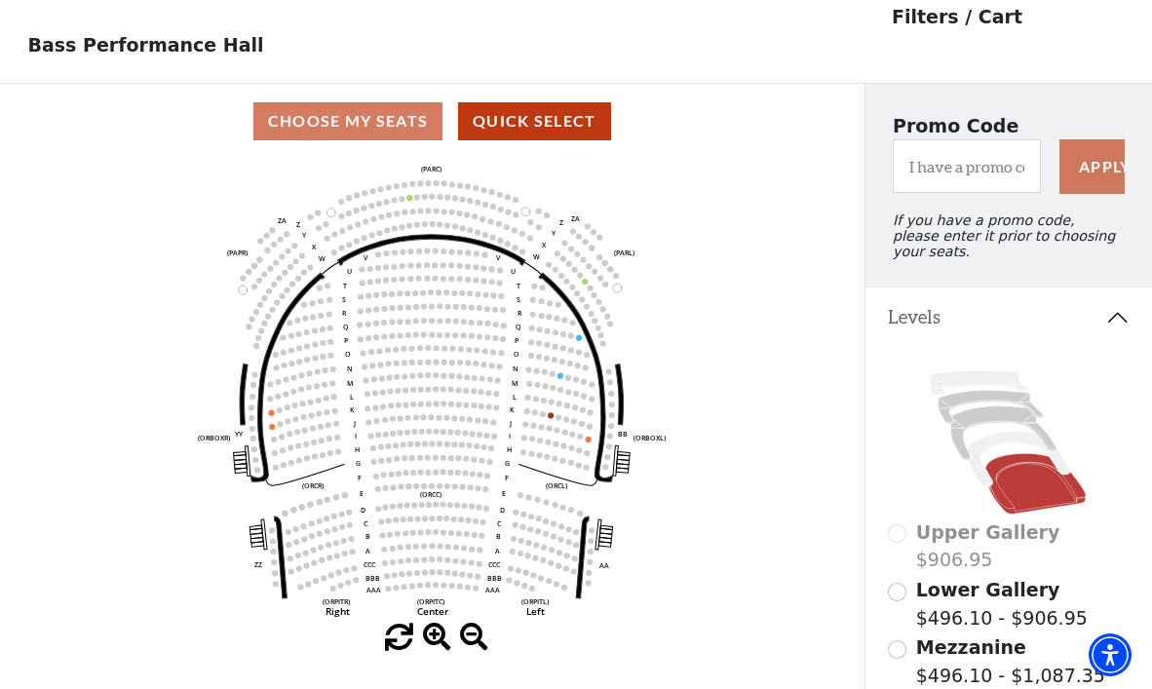
scroll to position [90, 0]
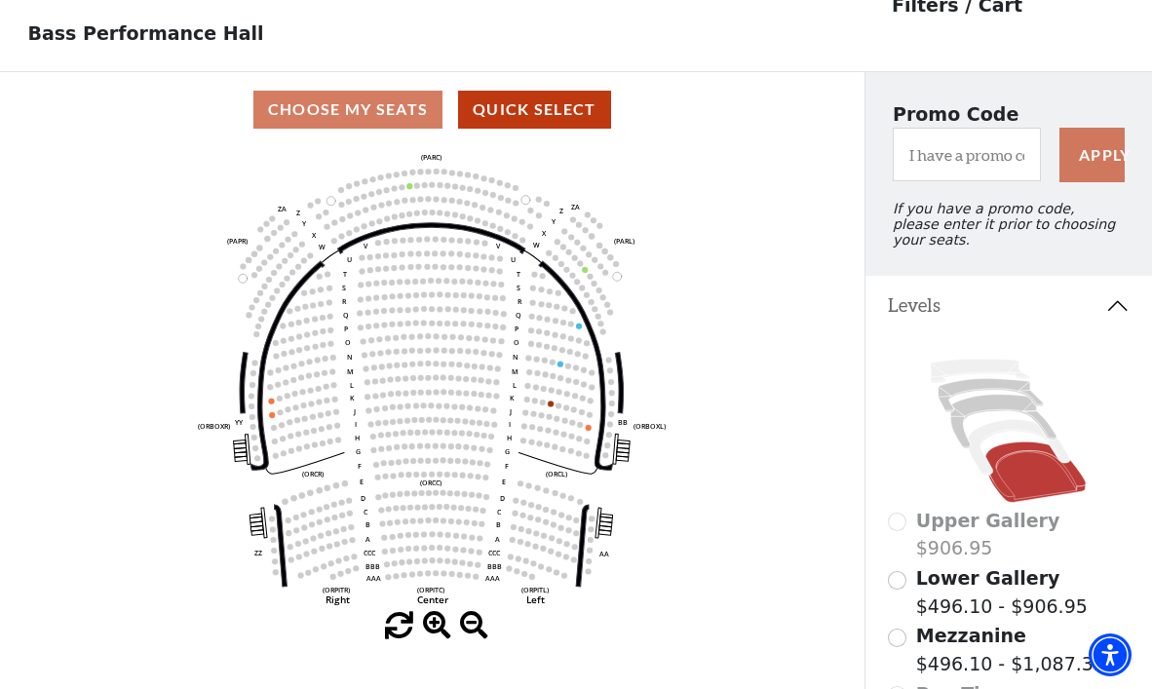
click at [449, 445] on circle at bounding box center [451, 446] width 6 height 6
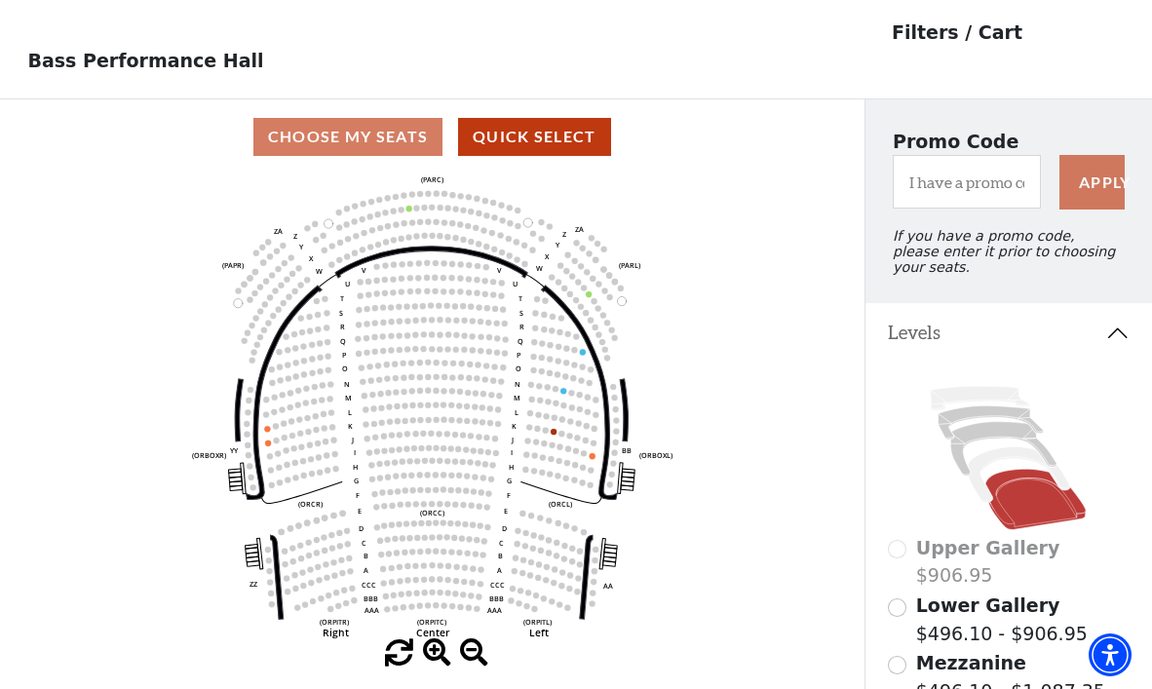
scroll to position [50, 0]
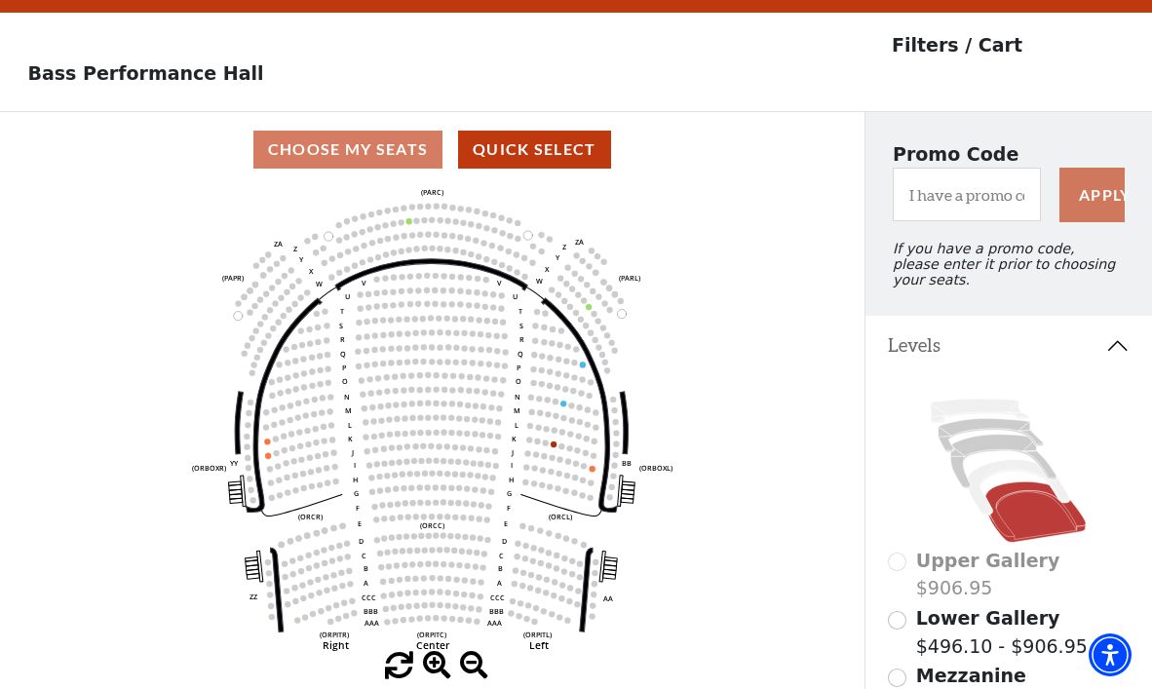
click at [898, 561] on div "Upper Gallery $906.95" at bounding box center [1008, 575] width 241 height 56
click at [904, 606] on div "Upper Gallery $906.95 Lower Gallery $496.10 - $906.95 Mezzanine $496.10 - $1,08…" at bounding box center [1008, 676] width 287 height 601
click at [896, 623] on input "Lower Gallery$496.10 - $906.95\a" at bounding box center [897, 620] width 19 height 19
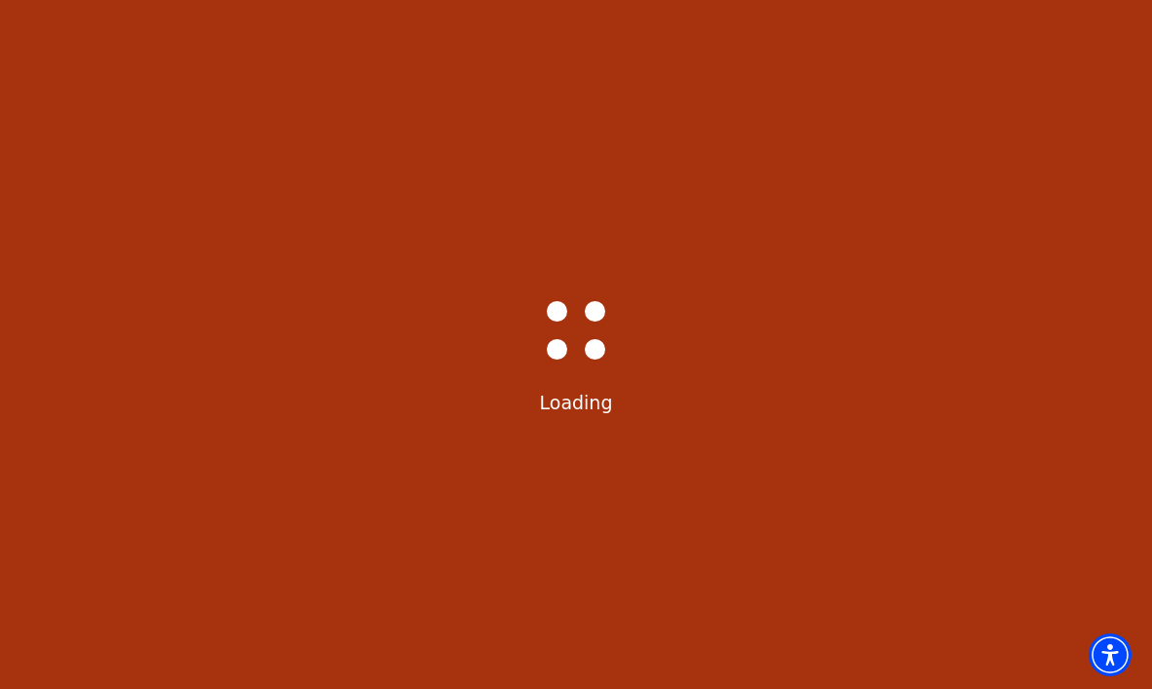
click at [896, 623] on div "Bass-Hall_Loader-Med-Gray Loading" at bounding box center [576, 344] width 1152 height 689
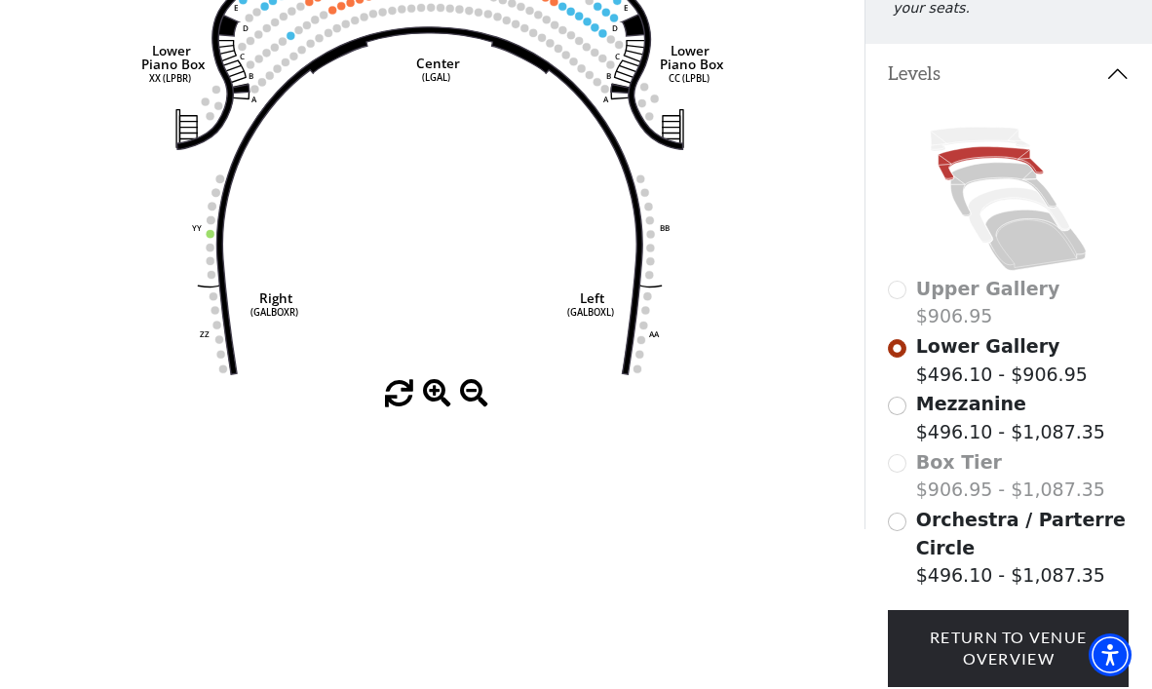
scroll to position [349, 0]
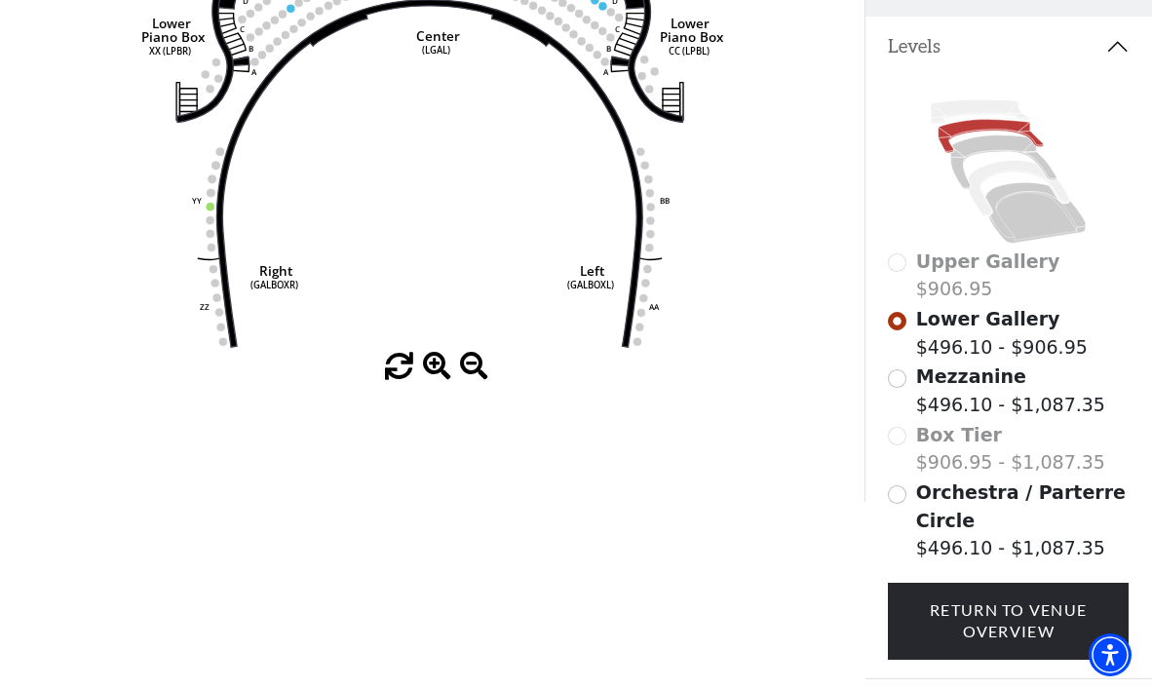
click at [896, 437] on div "Box Tier $906.95 - $1,087.35" at bounding box center [1008, 449] width 241 height 56
click at [895, 437] on div "Box Tier $906.95 - $1,087.35" at bounding box center [1008, 449] width 241 height 56
click at [894, 381] on input "Mezzanine$496.10 - $1,087.35\a" at bounding box center [897, 378] width 19 height 19
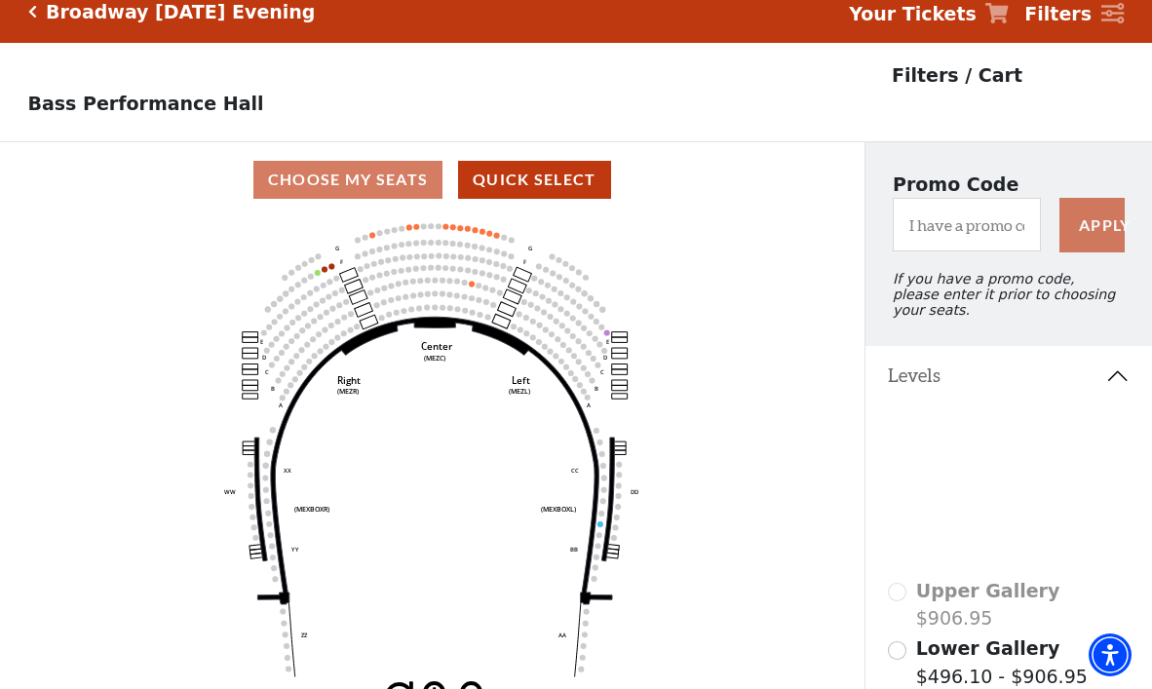
scroll to position [0, 0]
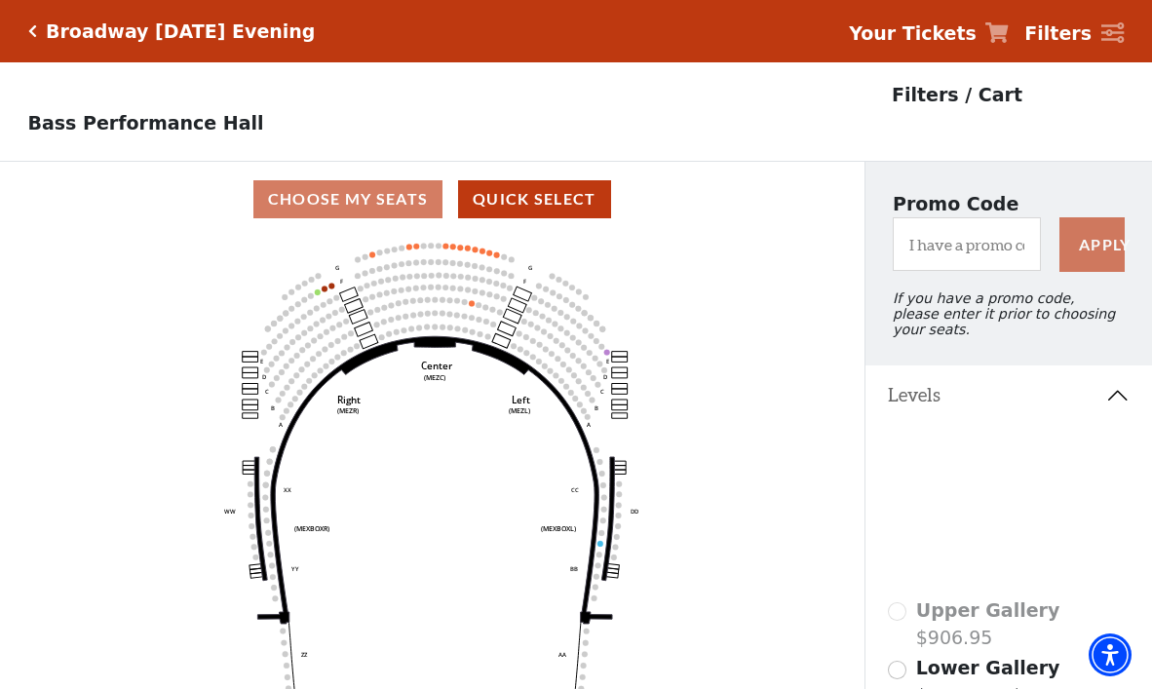
click at [27, 17] on div "Broadway Friday Evening Your Tickets Filters" at bounding box center [576, 31] width 1152 height 62
click at [29, 29] on icon "Click here to go back to filters" at bounding box center [32, 31] width 9 height 14
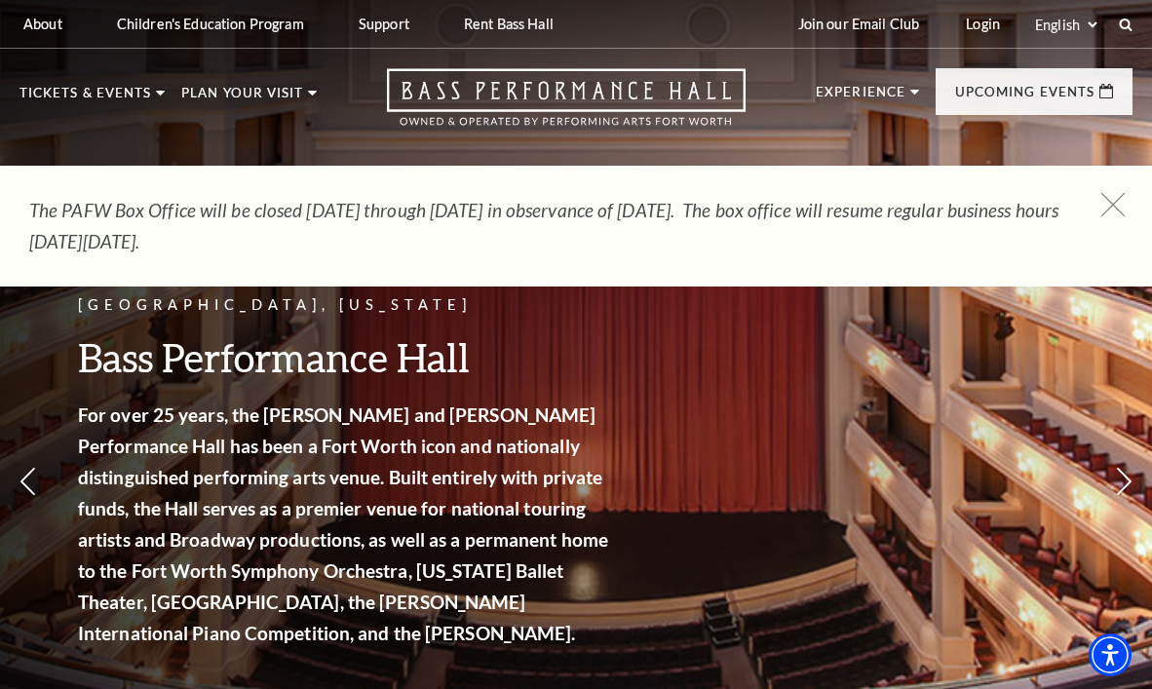
click at [1109, 205] on icon at bounding box center [1113, 205] width 24 height 24
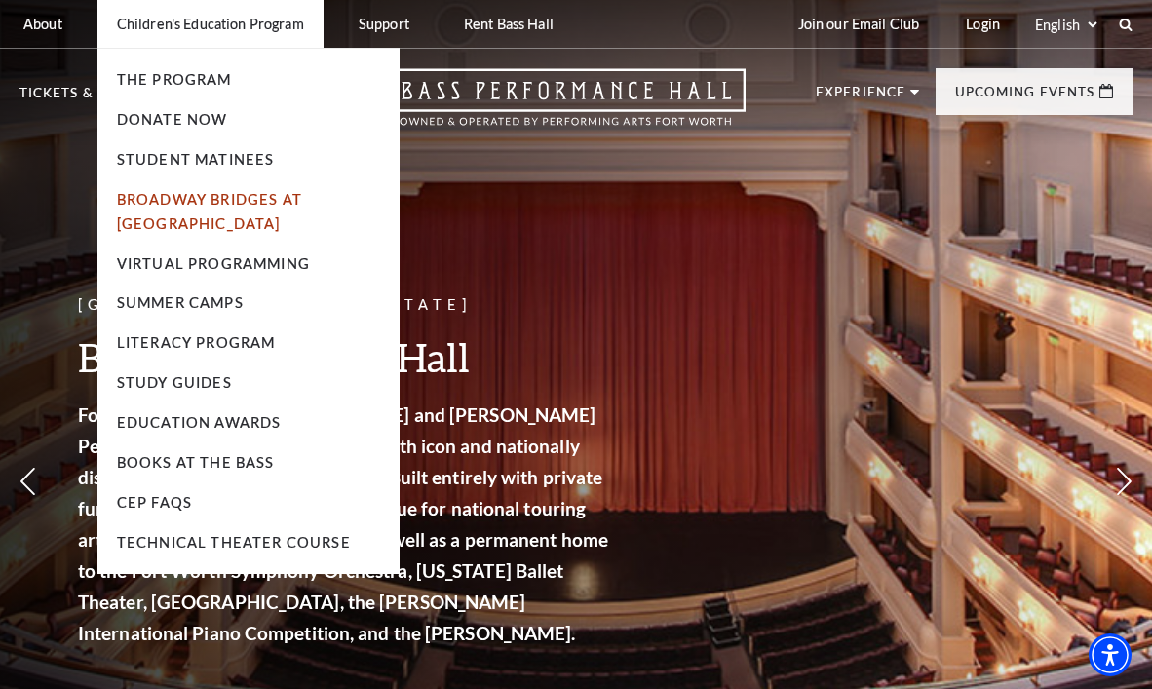
click at [209, 193] on link "Broadway Bridges at [GEOGRAPHIC_DATA]" at bounding box center [209, 211] width 185 height 41
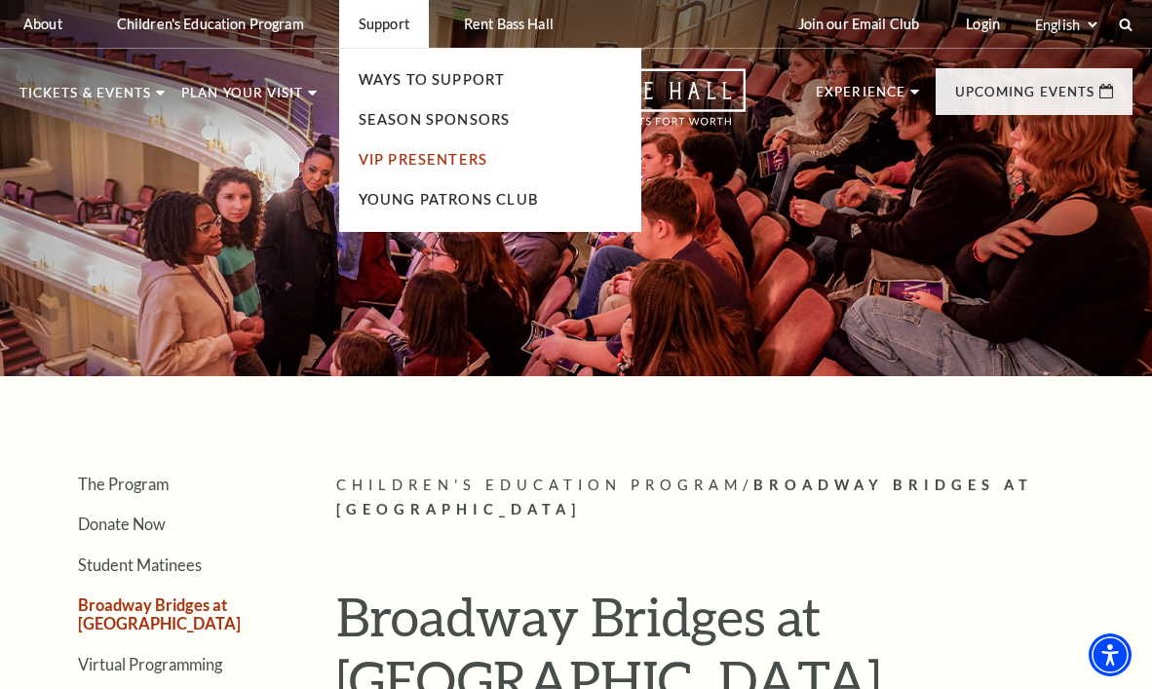
click at [398, 157] on link "VIP Presenters" at bounding box center [423, 159] width 129 height 17
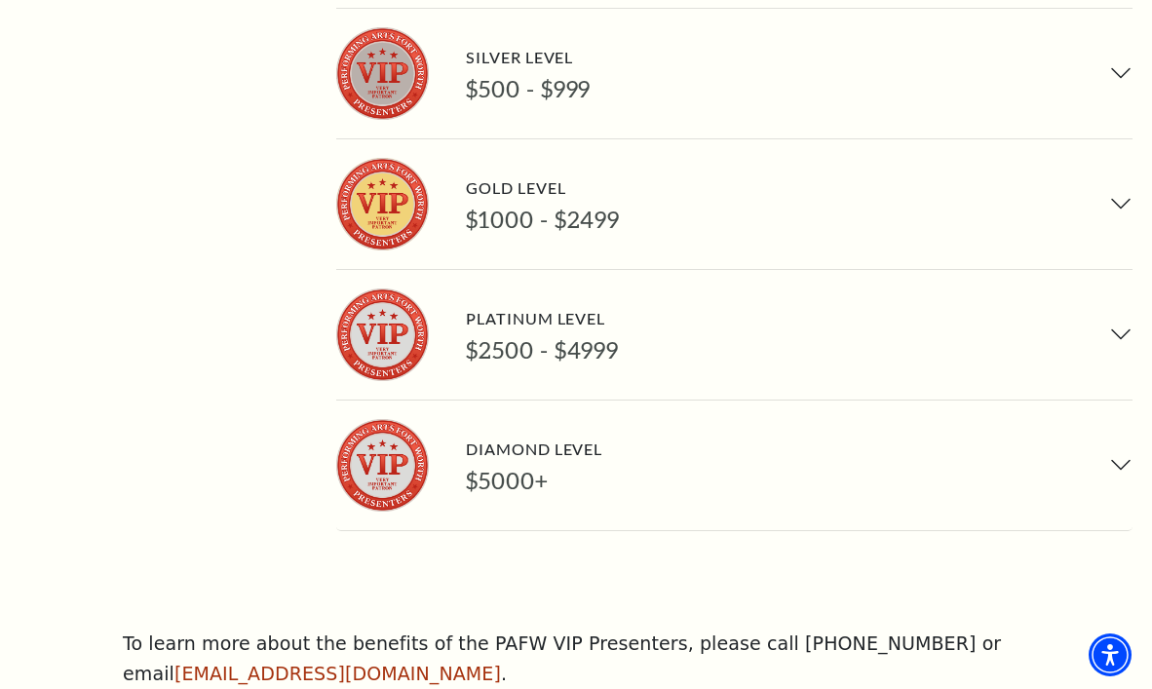
scroll to position [1877, 0]
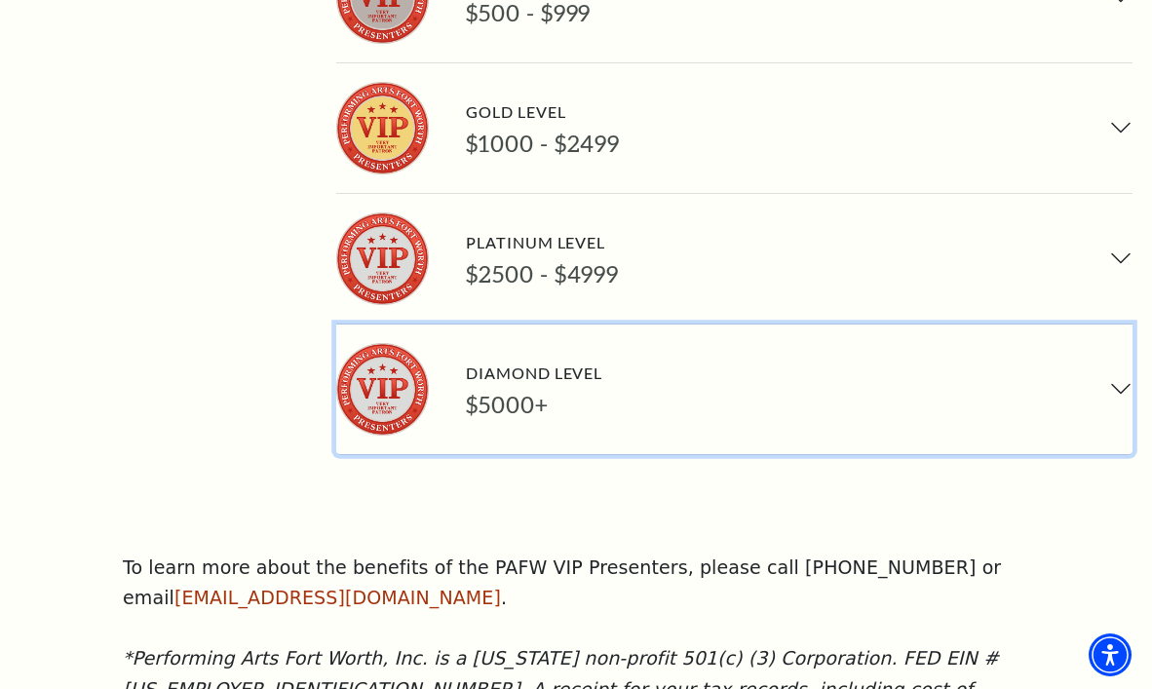
click at [513, 359] on div "Diamond Level" at bounding box center [534, 372] width 136 height 26
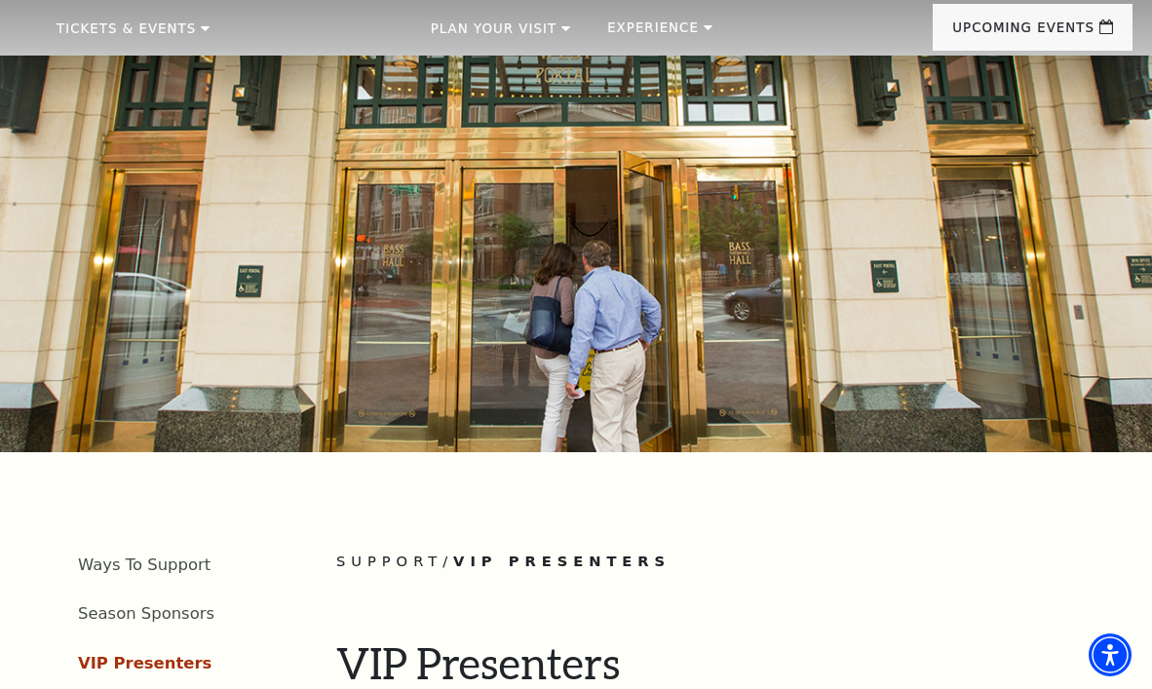
scroll to position [0, 0]
